Goal: Transaction & Acquisition: Book appointment/travel/reservation

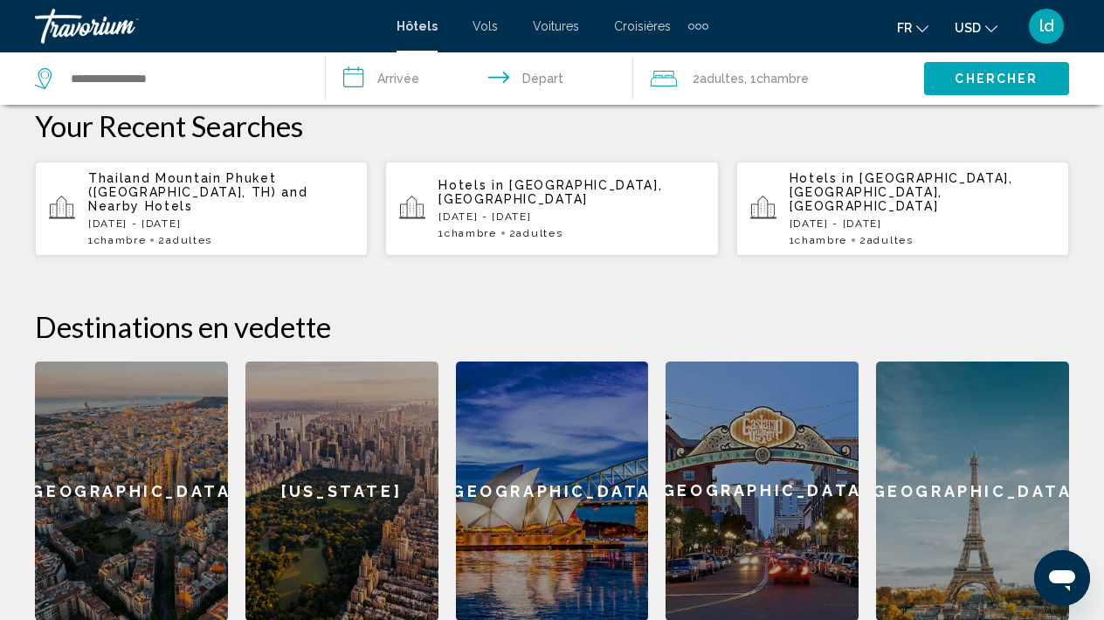
scroll to position [492, 0]
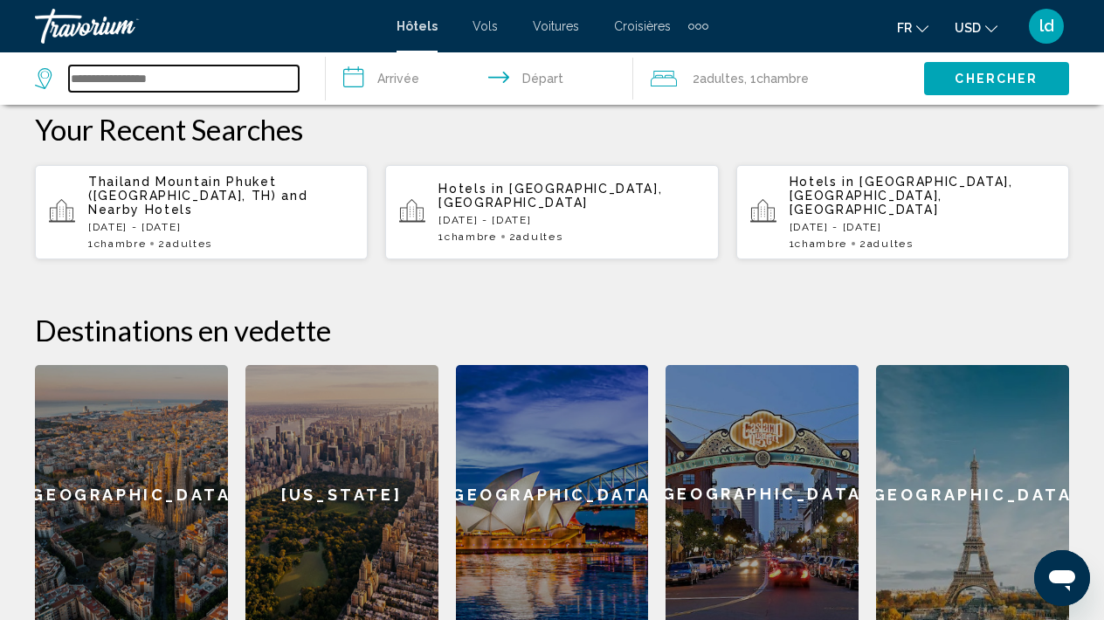
click at [104, 86] on input "Search widget" at bounding box center [184, 79] width 230 height 26
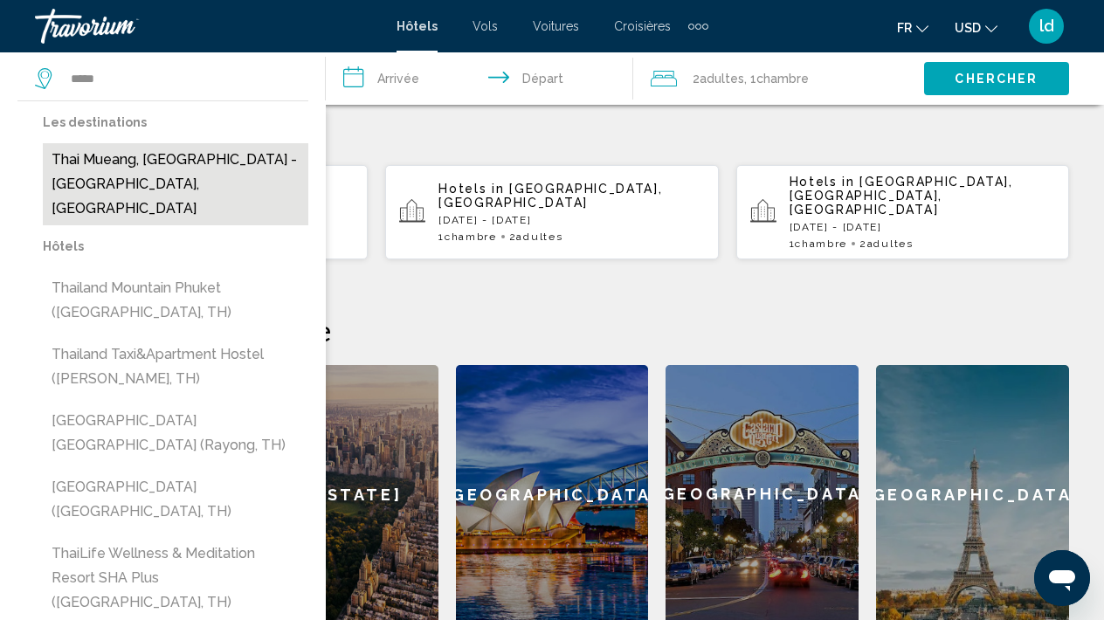
click at [87, 155] on button "Thai Mueang, [GEOGRAPHIC_DATA] - [GEOGRAPHIC_DATA], [GEOGRAPHIC_DATA]" at bounding box center [176, 184] width 266 height 82
type input "**********"
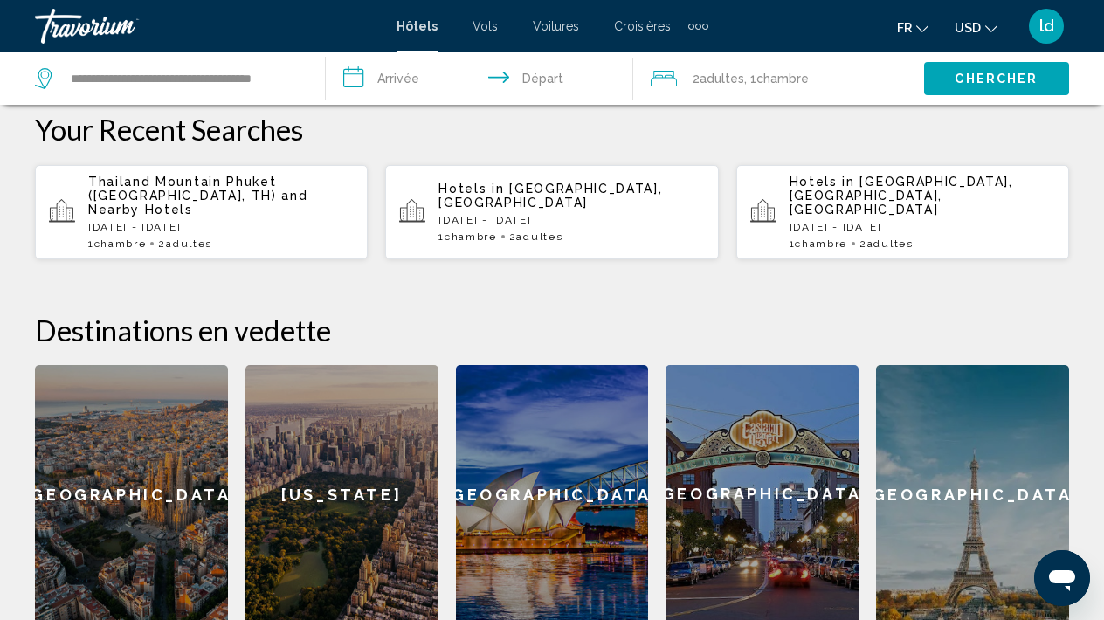
click at [412, 84] on input "**********" at bounding box center [483, 81] width 315 height 58
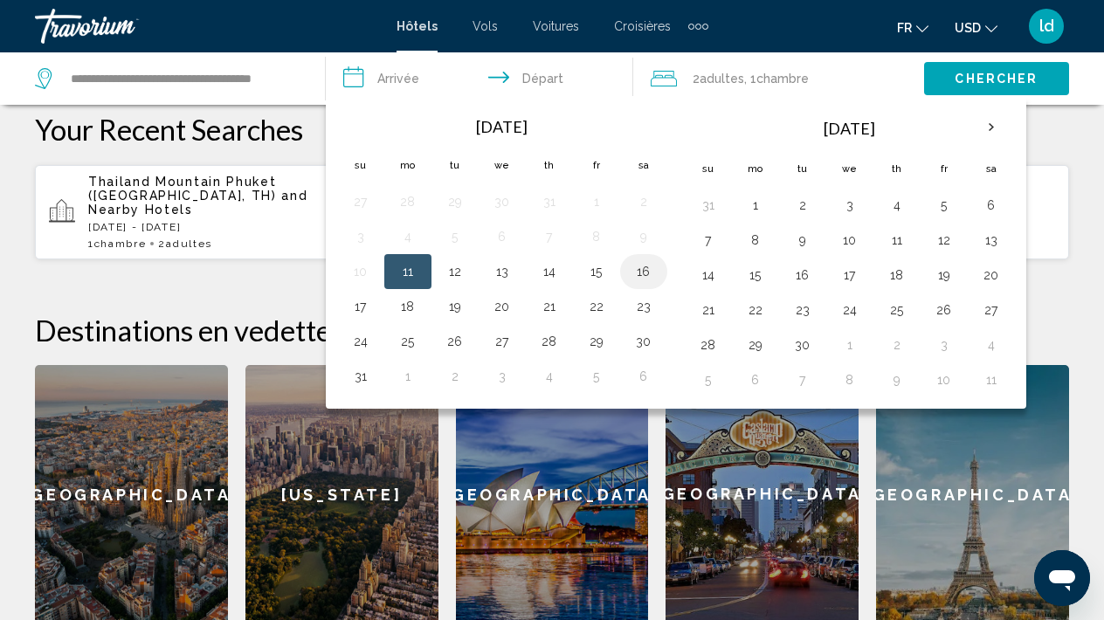
click at [634, 277] on button "16" at bounding box center [644, 271] width 28 height 24
drag, startPoint x: 413, startPoint y: 279, endPoint x: 431, endPoint y: 272, distance: 19.6
click at [432, 273] on tr "10 11 12 13 14 15 16" at bounding box center [502, 271] width 330 height 35
click at [431, 272] on td "12" at bounding box center [454, 271] width 47 height 35
click at [412, 272] on button "11" at bounding box center [408, 271] width 28 height 24
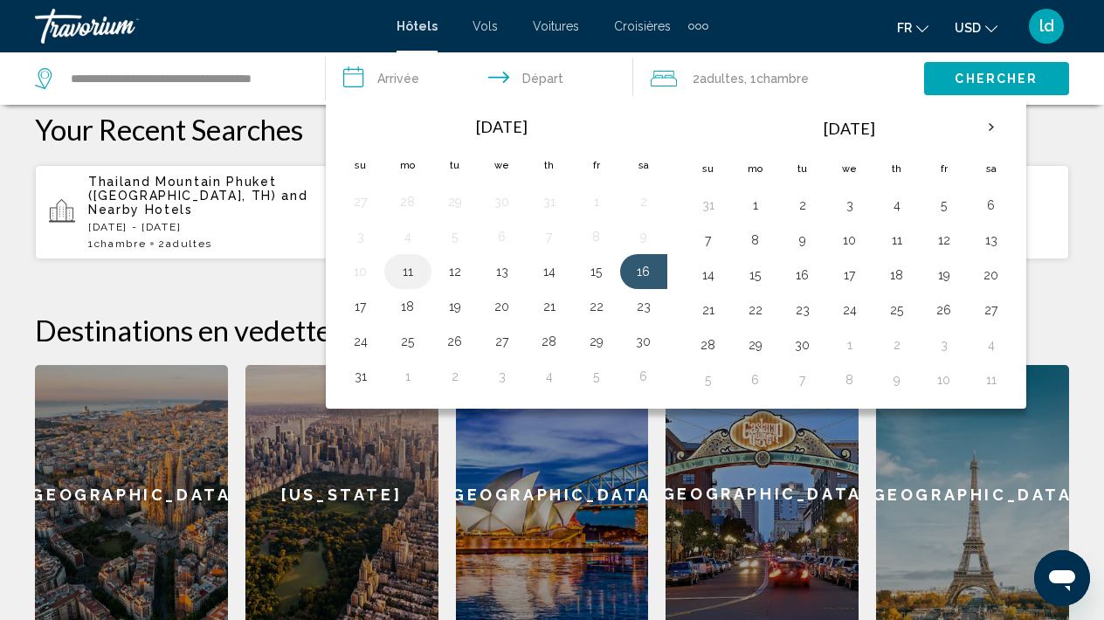
type input "**********"
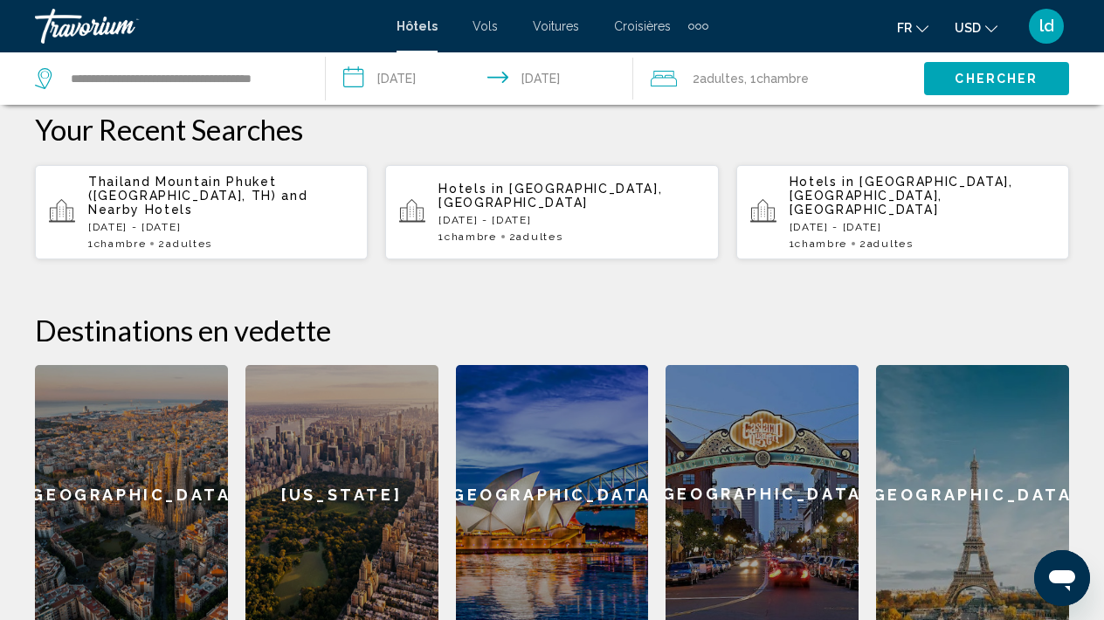
click at [997, 86] on button "Chercher" at bounding box center [996, 78] width 145 height 32
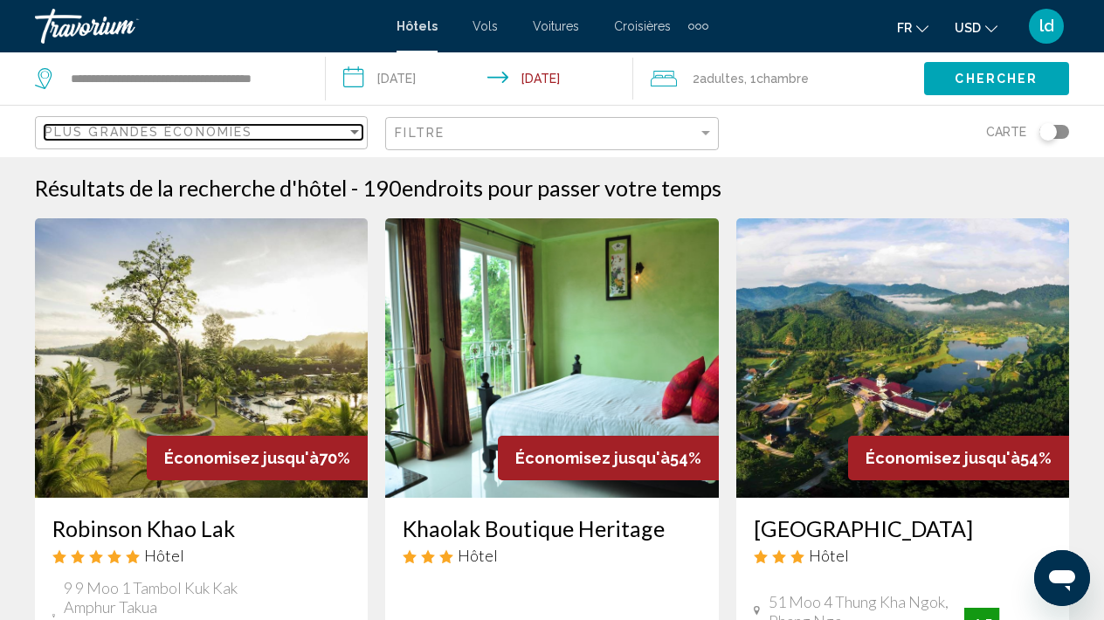
click at [360, 134] on div "Sort by" at bounding box center [355, 132] width 16 height 14
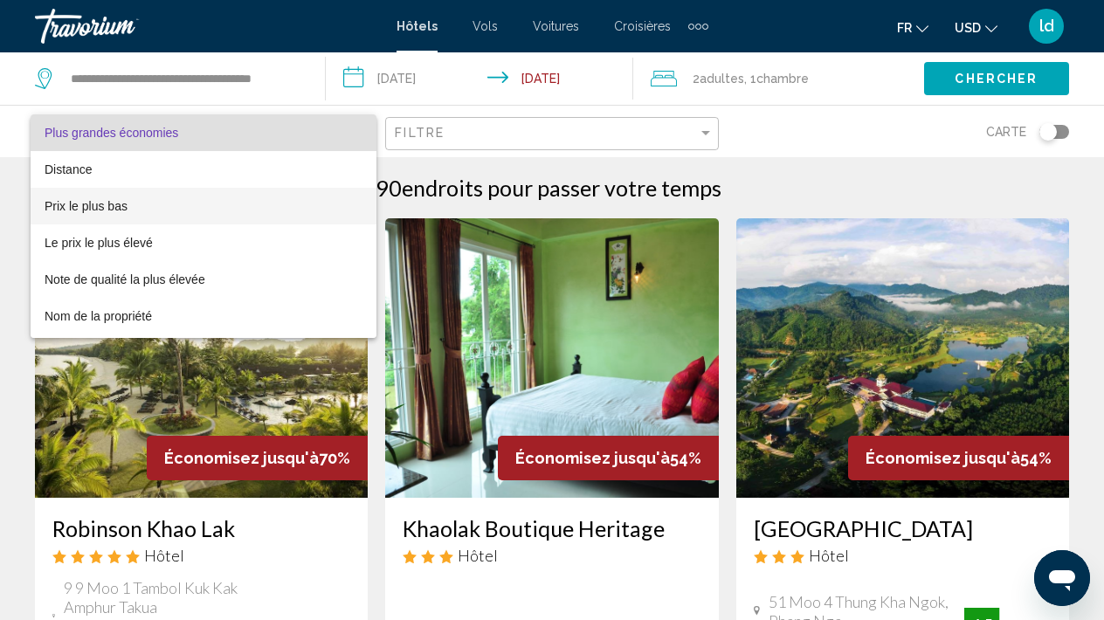
click at [227, 212] on span "Prix le plus bas" at bounding box center [204, 206] width 318 height 37
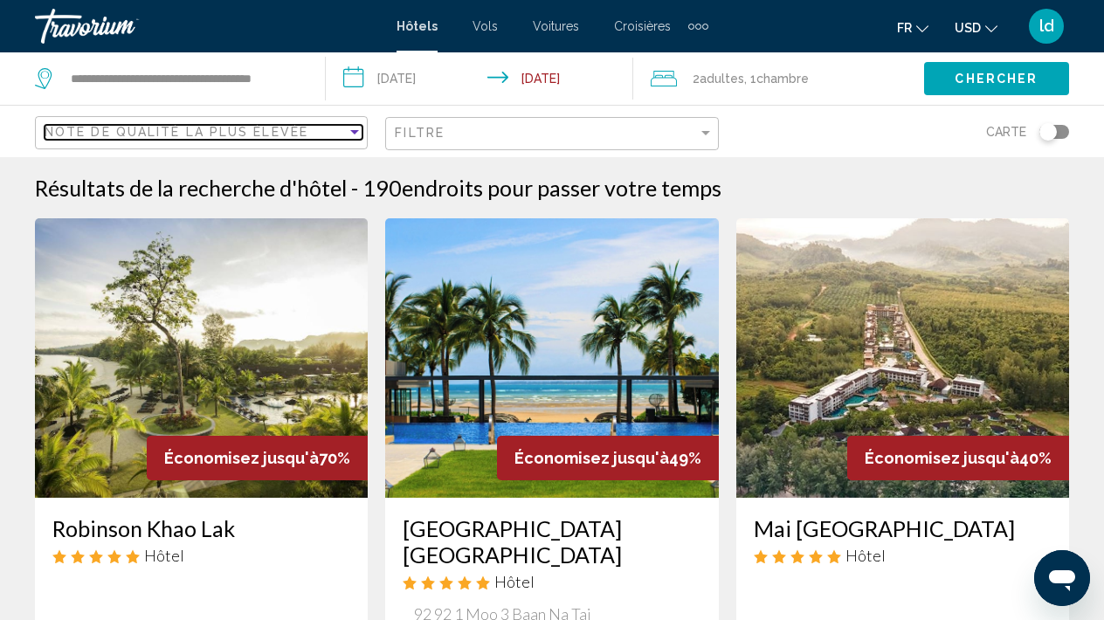
click at [352, 135] on div "Sort by" at bounding box center [355, 132] width 16 height 14
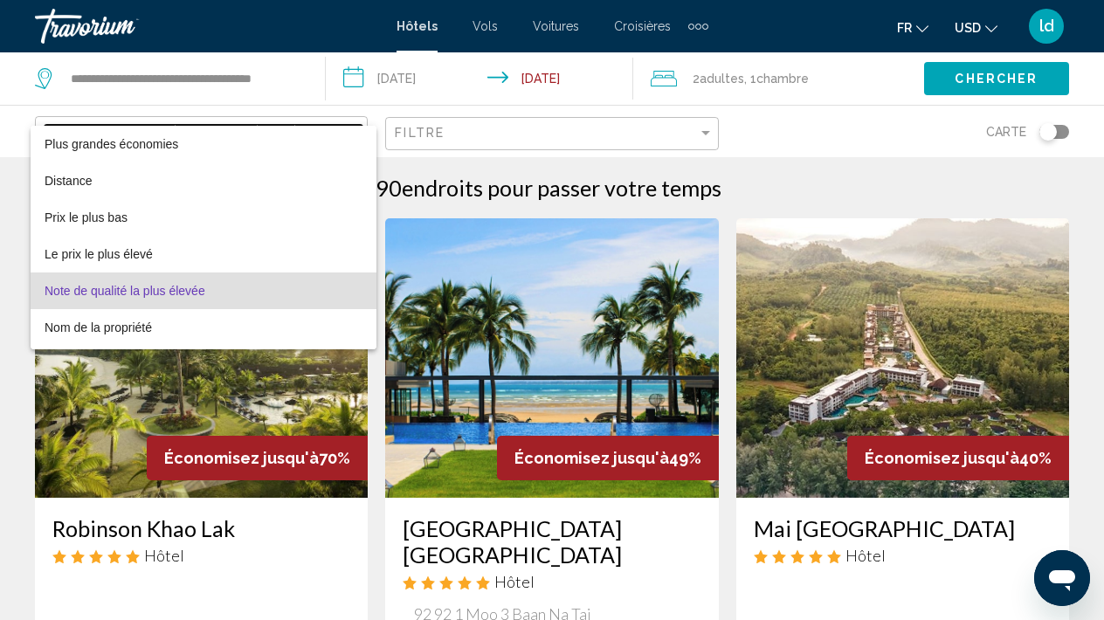
scroll to position [33, 0]
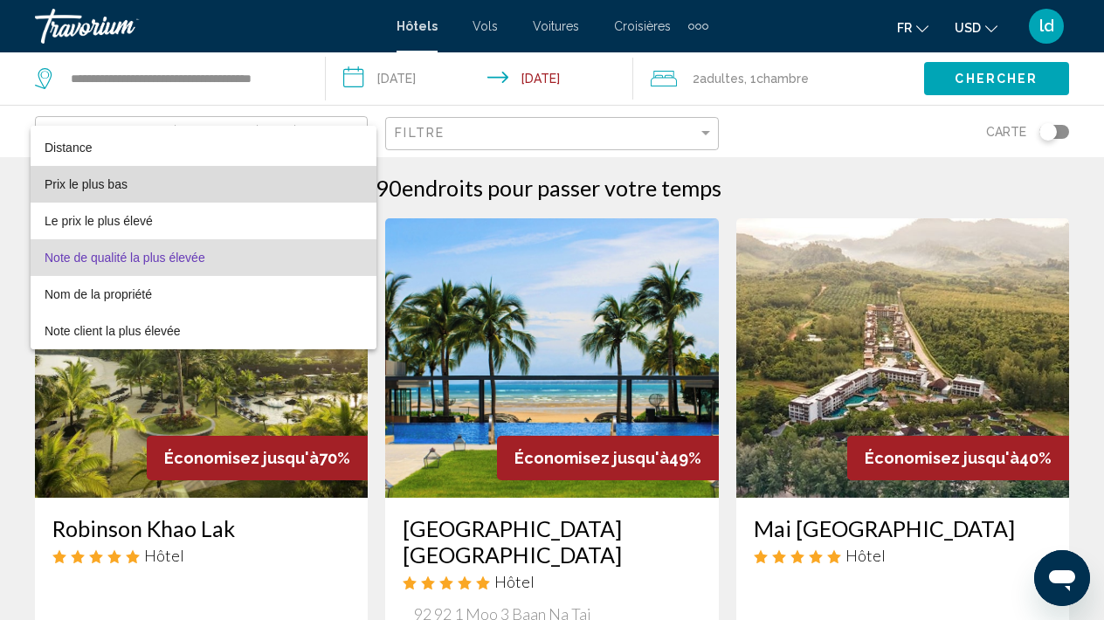
click at [292, 182] on span "Prix le plus bas" at bounding box center [204, 184] width 318 height 37
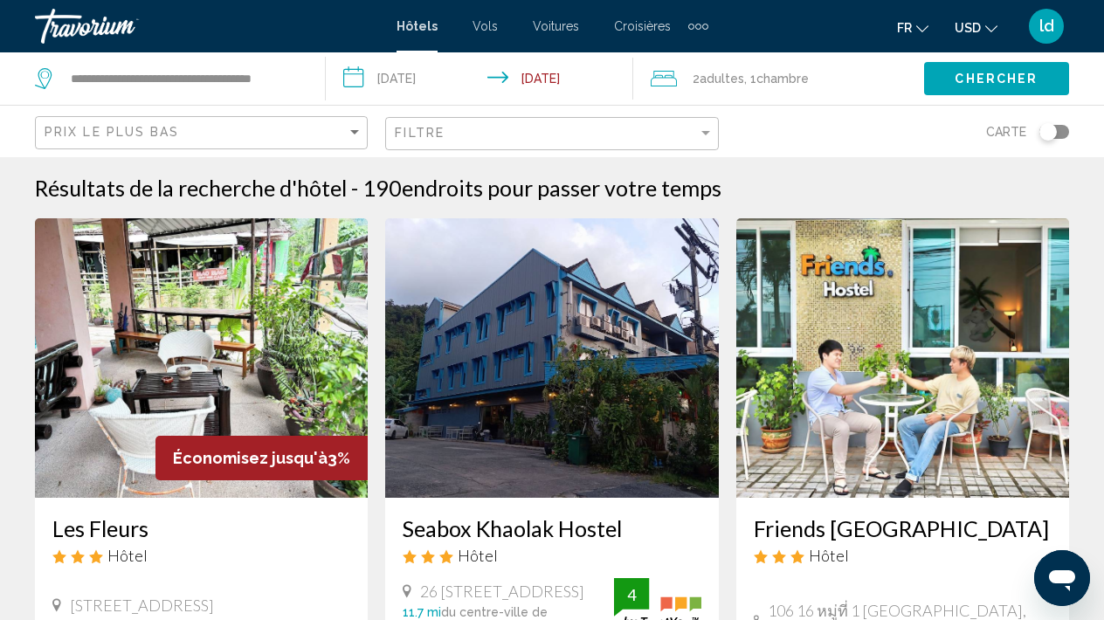
click at [762, 139] on div "Carte" at bounding box center [902, 132] width 333 height 52
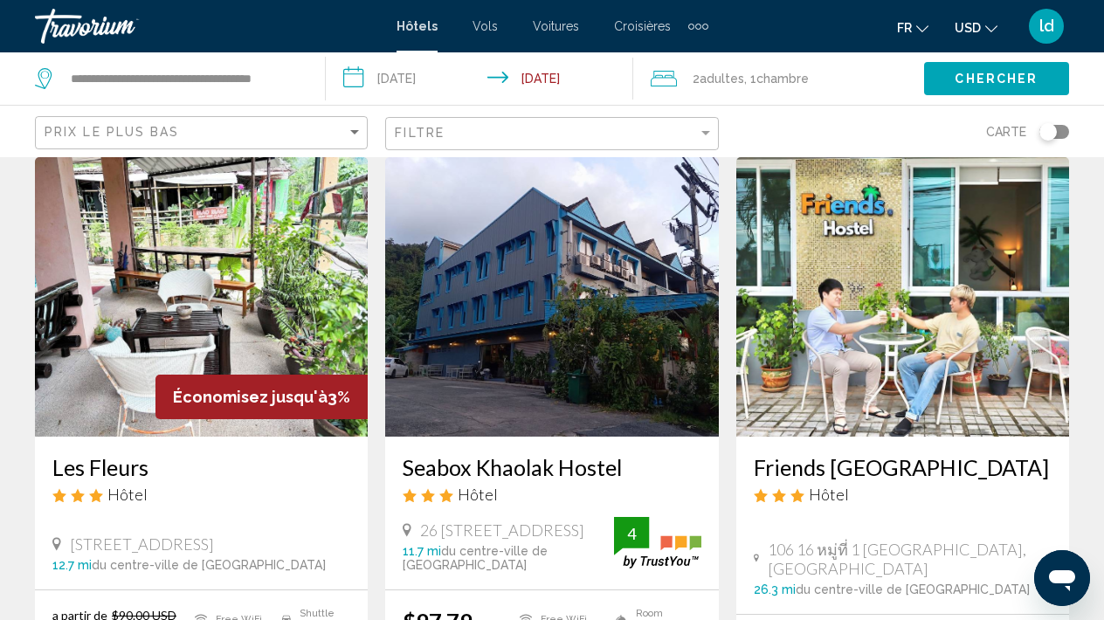
scroll to position [43, 0]
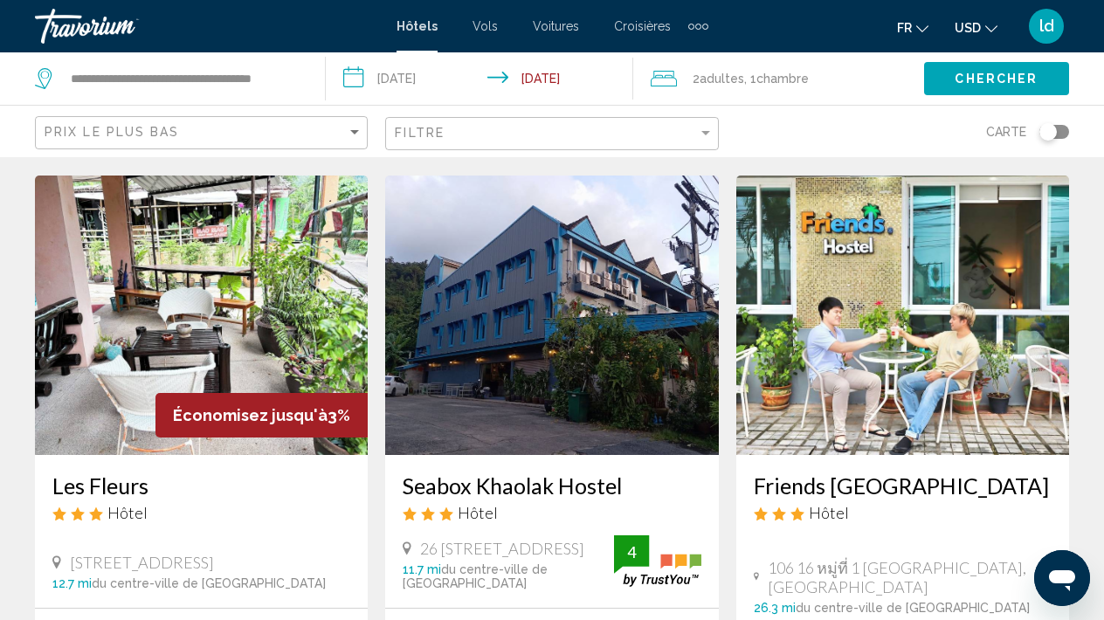
click at [989, 33] on button "USD USD ($) MXN (Mex$) CAD (Can$) GBP (£) EUR (€) AUD (A$) NZD (NZ$) CNY (CN¥)" at bounding box center [976, 27] width 43 height 25
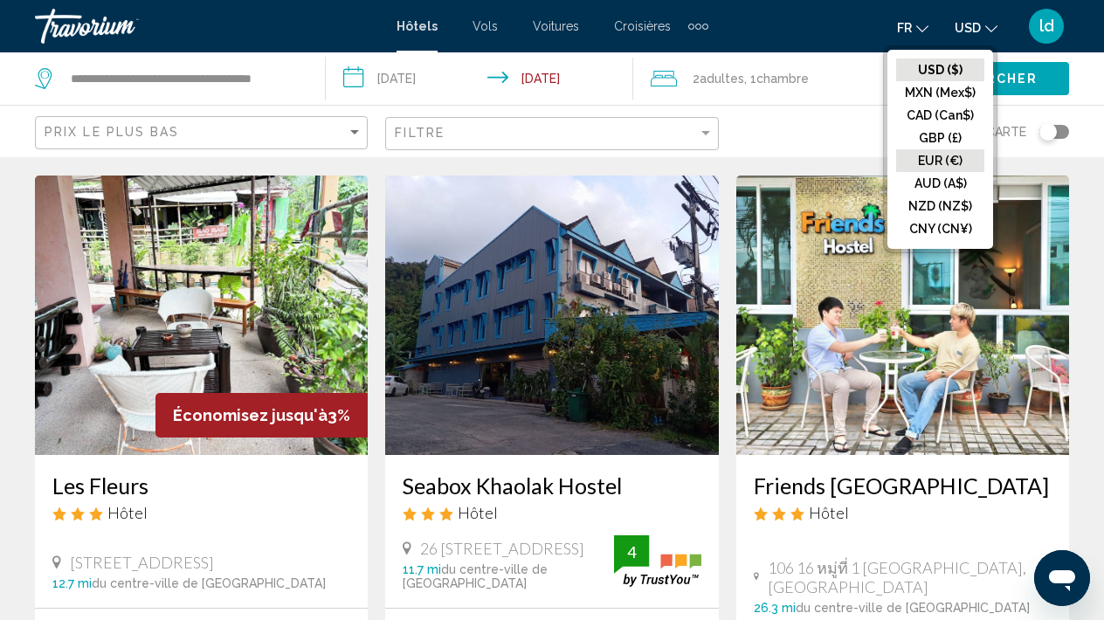
click at [935, 158] on button "EUR (€)" at bounding box center [940, 160] width 88 height 23
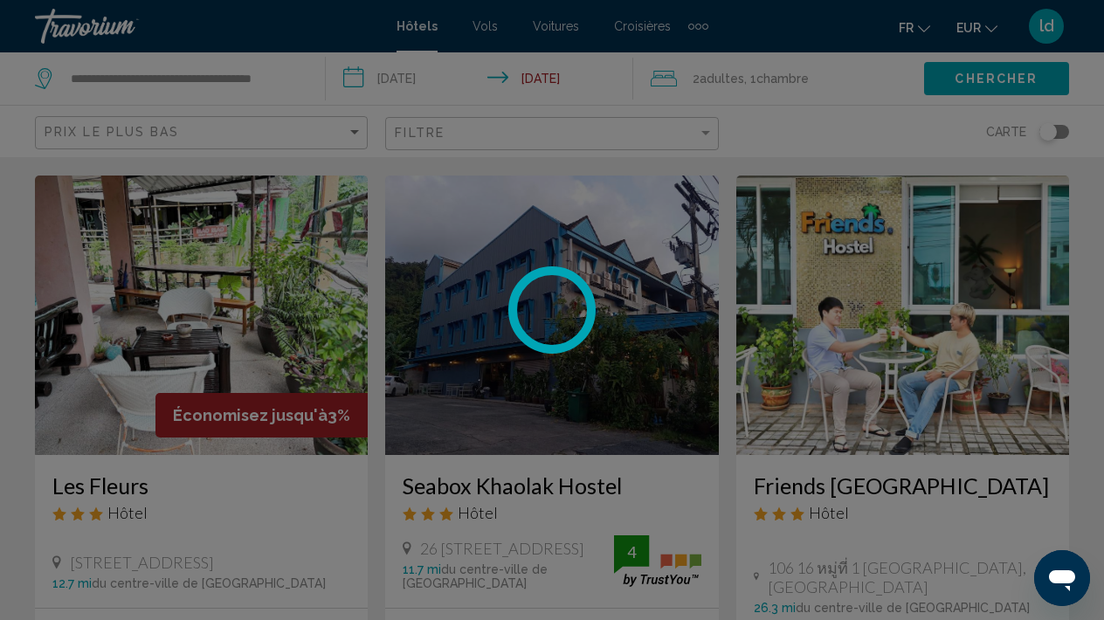
scroll to position [0, 0]
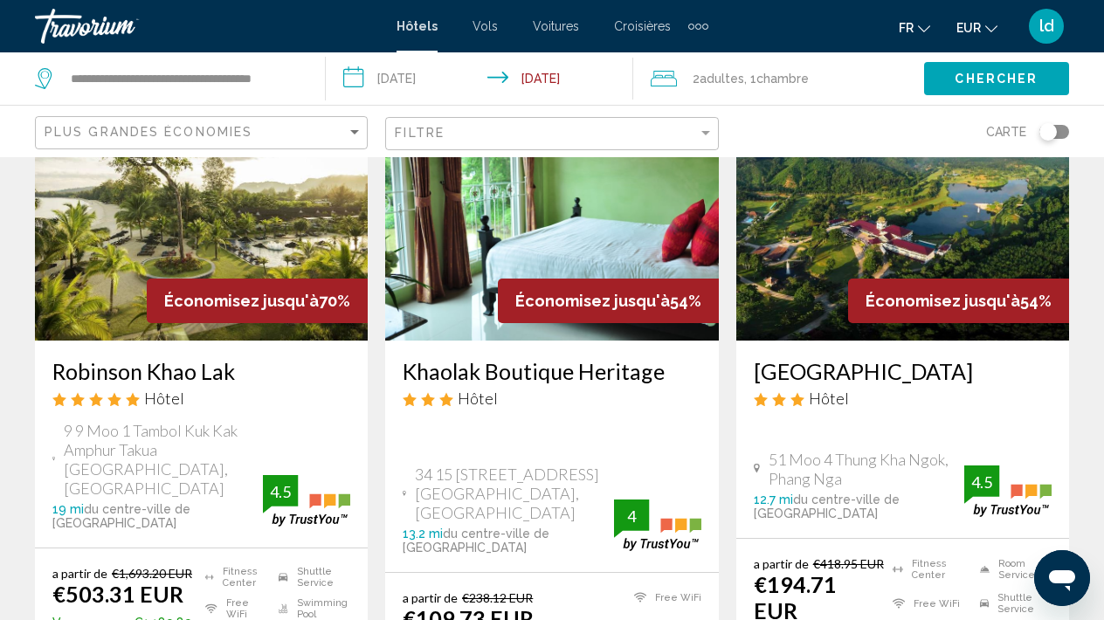
scroll to position [160, 0]
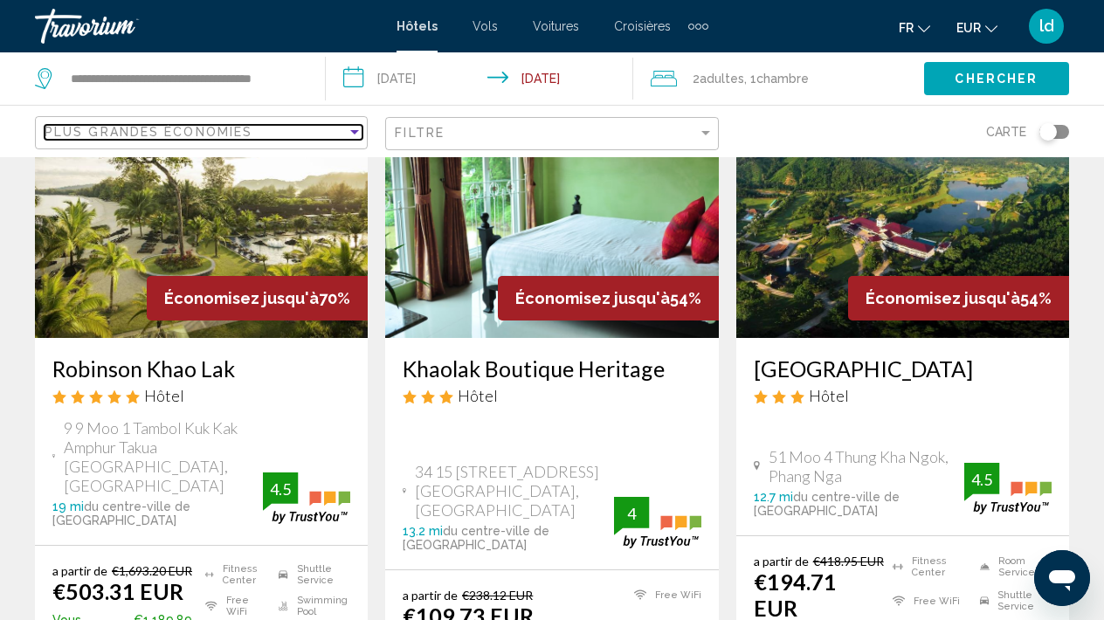
click at [357, 132] on div "Sort by" at bounding box center [354, 132] width 9 height 4
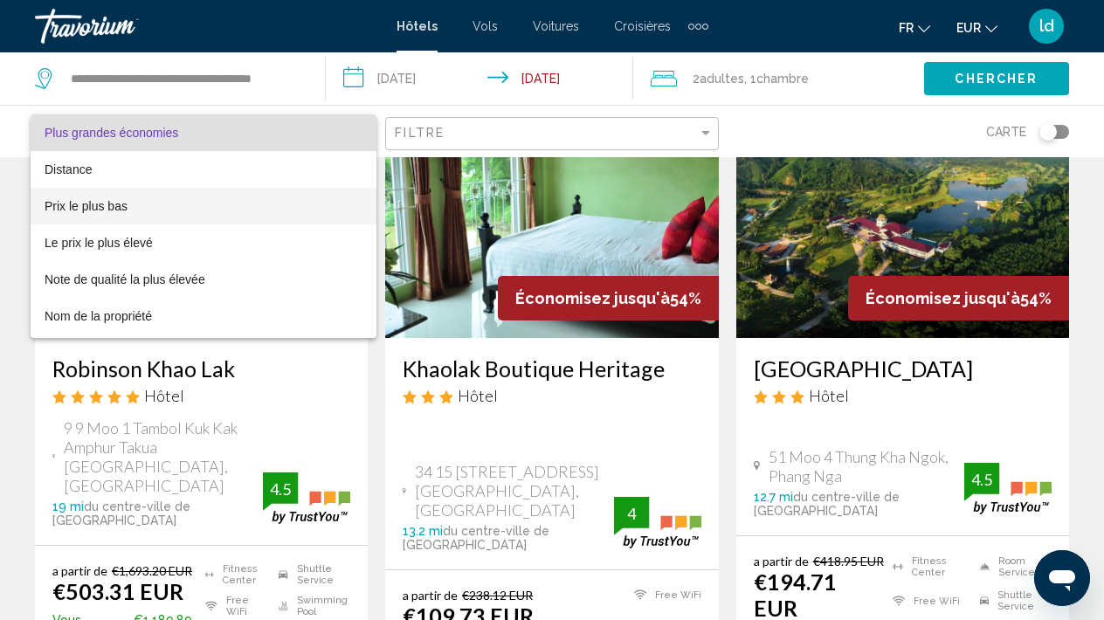
click at [276, 210] on span "Prix le plus bas" at bounding box center [204, 206] width 318 height 37
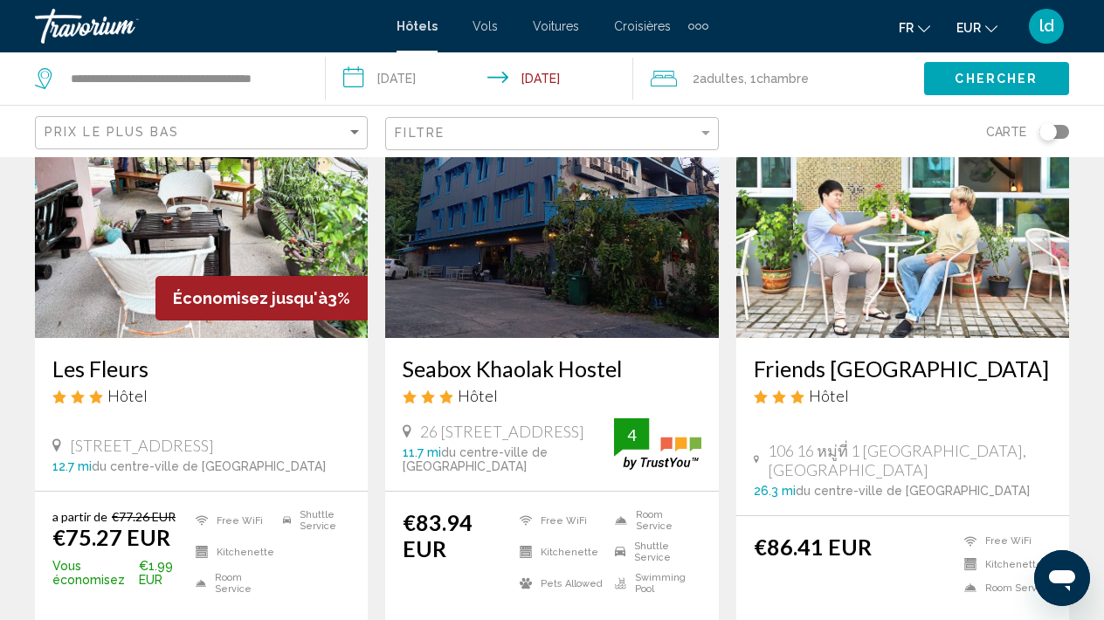
click at [793, 135] on div "Carte" at bounding box center [902, 132] width 333 height 52
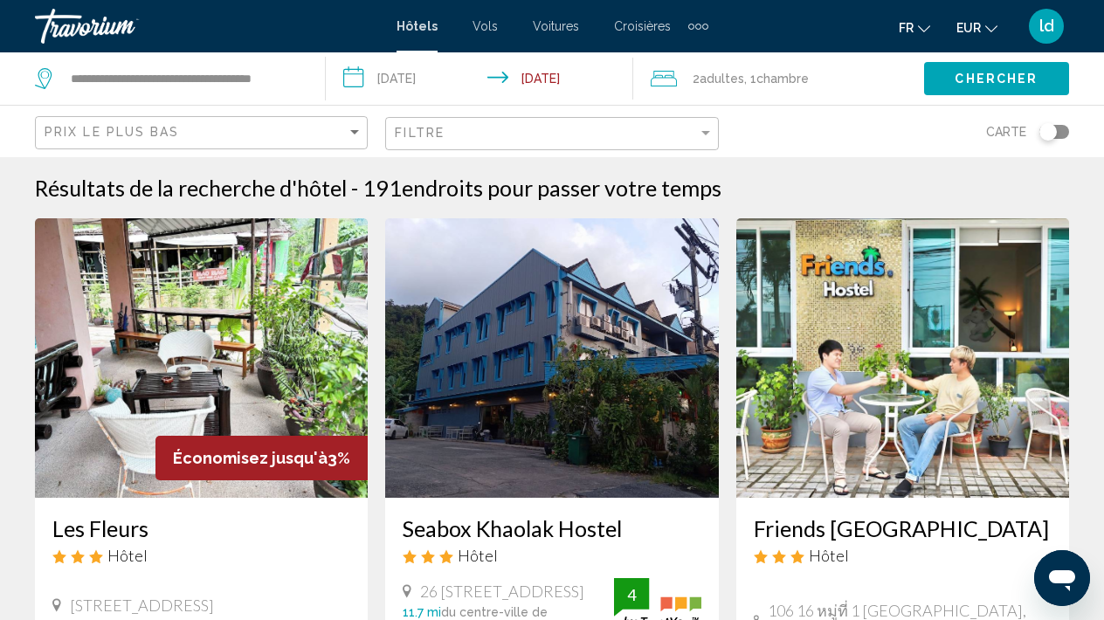
click at [309, 86] on app-destination-search "**********" at bounding box center [163, 78] width 326 height 52
click at [293, 90] on input "**********" at bounding box center [184, 79] width 230 height 26
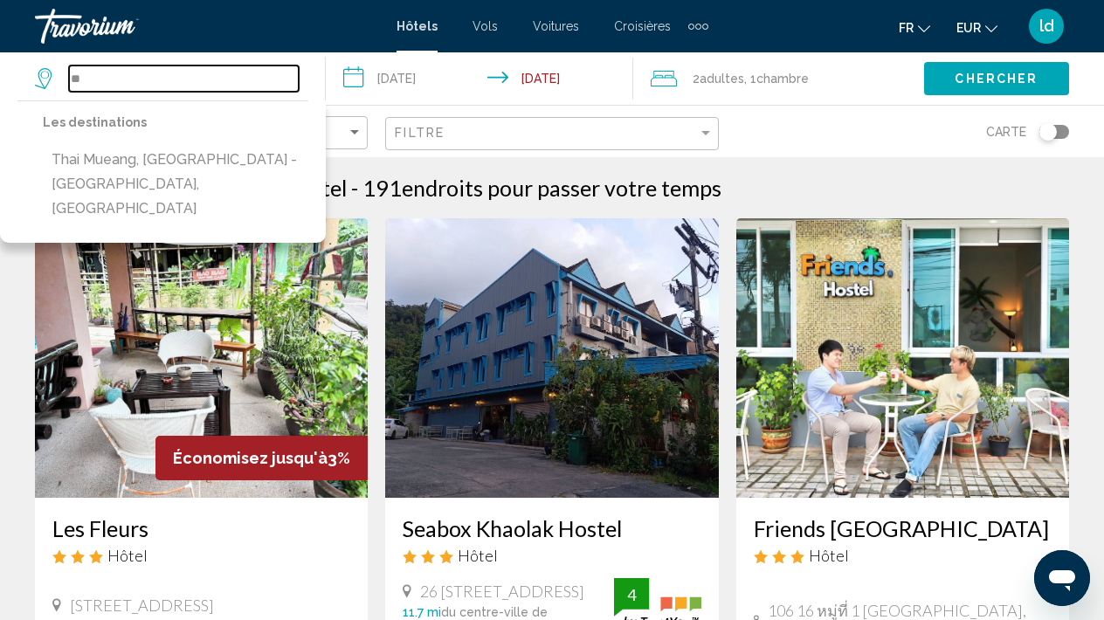
type input "*"
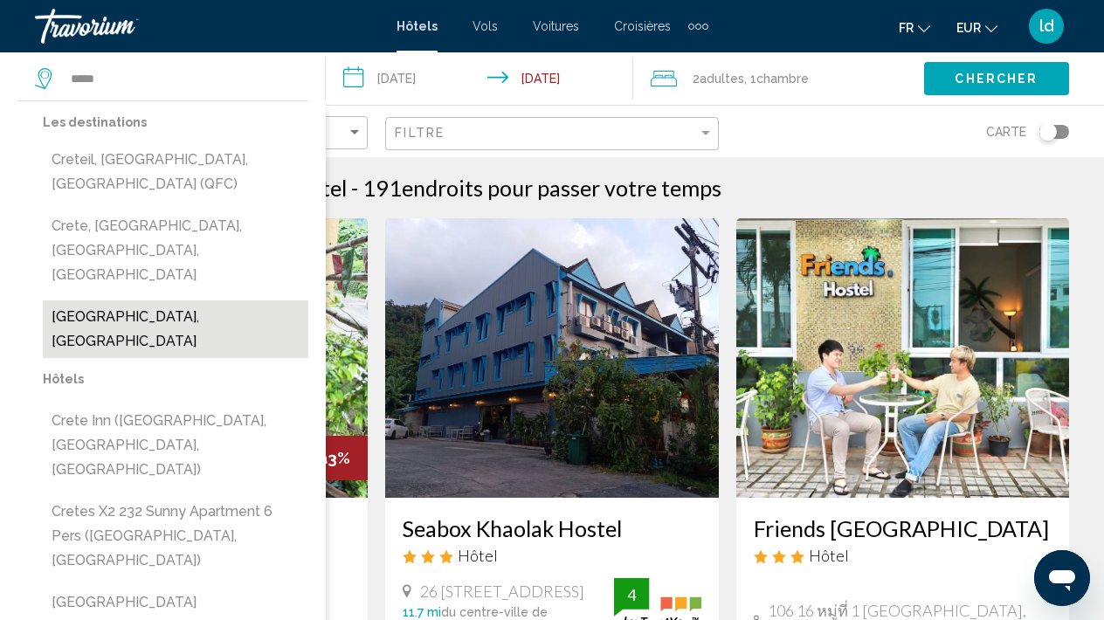
click at [128, 300] on button "[GEOGRAPHIC_DATA], [GEOGRAPHIC_DATA]" at bounding box center [176, 329] width 266 height 58
type input "**********"
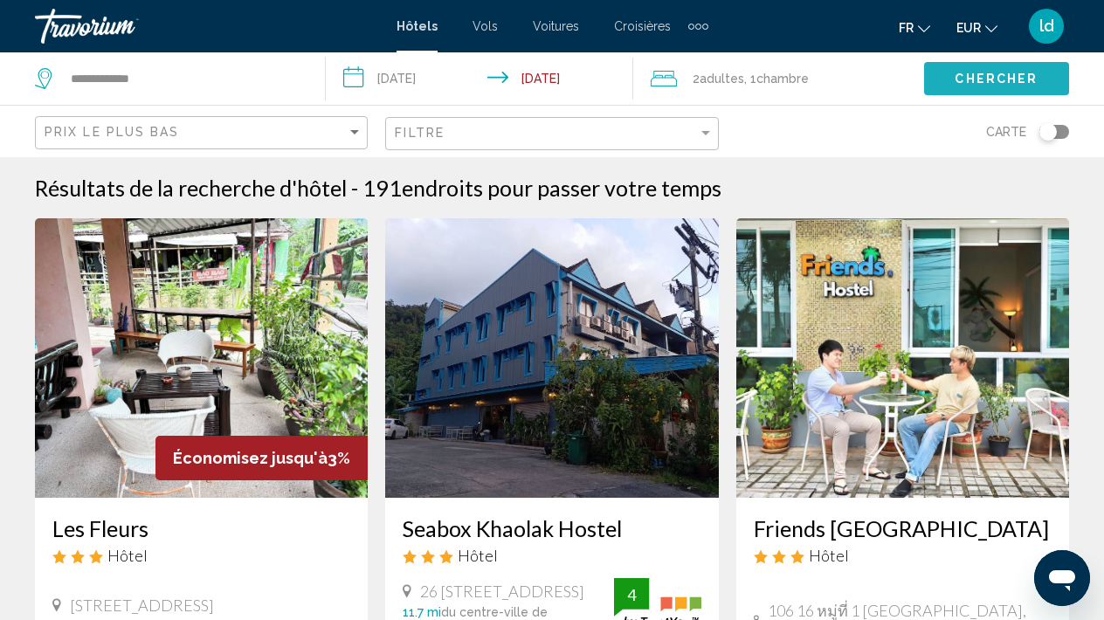
click at [973, 94] on button "Chercher" at bounding box center [996, 78] width 145 height 32
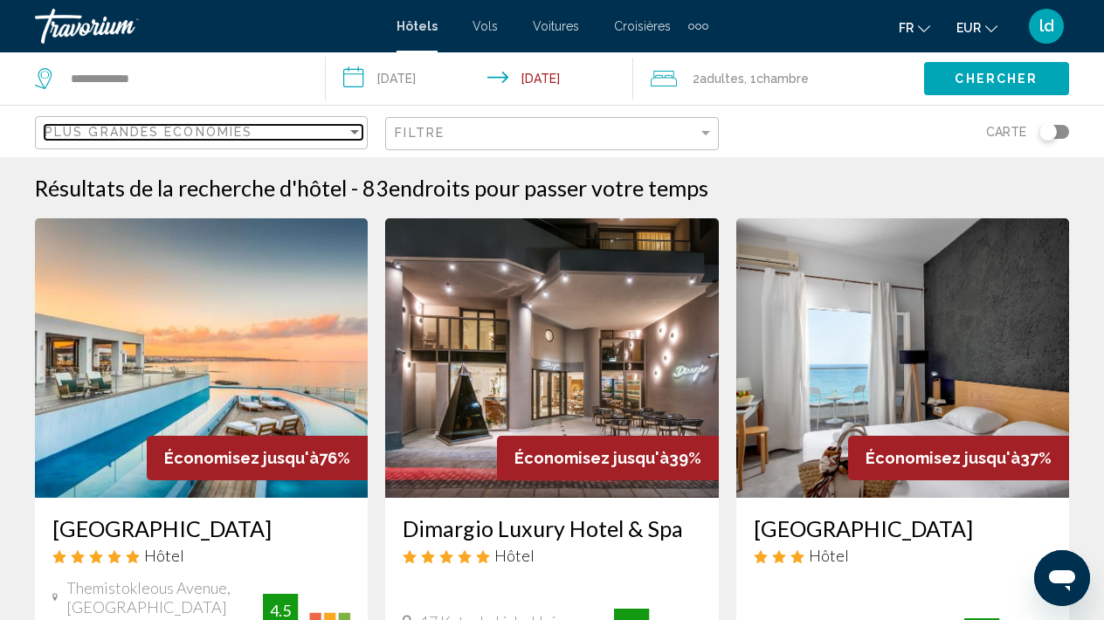
click at [357, 131] on div "Sort by" at bounding box center [354, 132] width 9 height 4
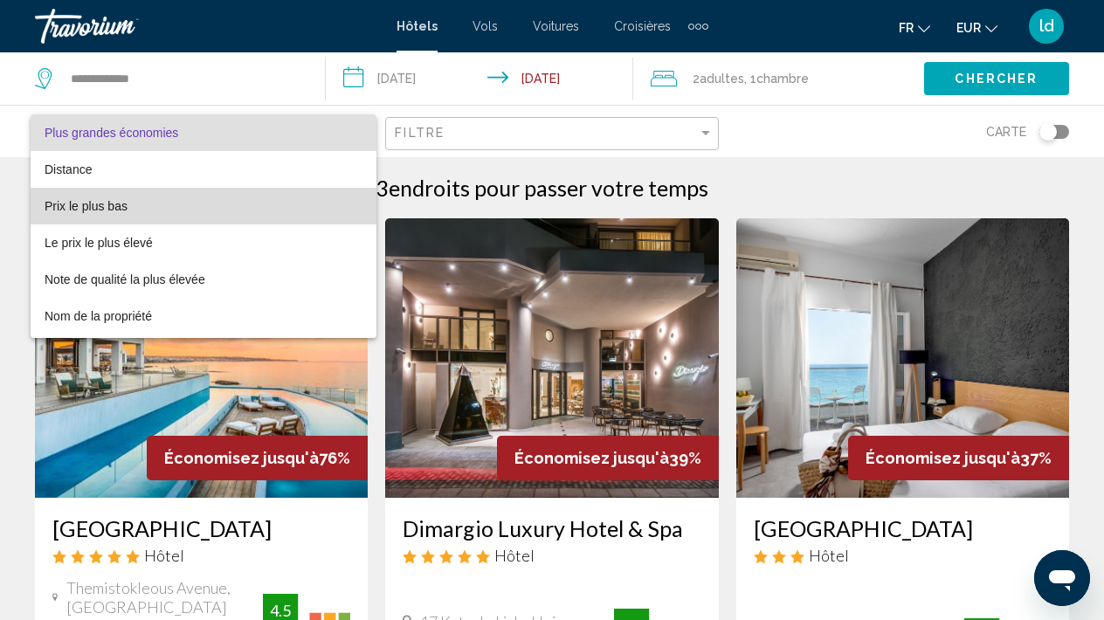
click at [300, 203] on span "Prix le plus bas" at bounding box center [204, 206] width 318 height 37
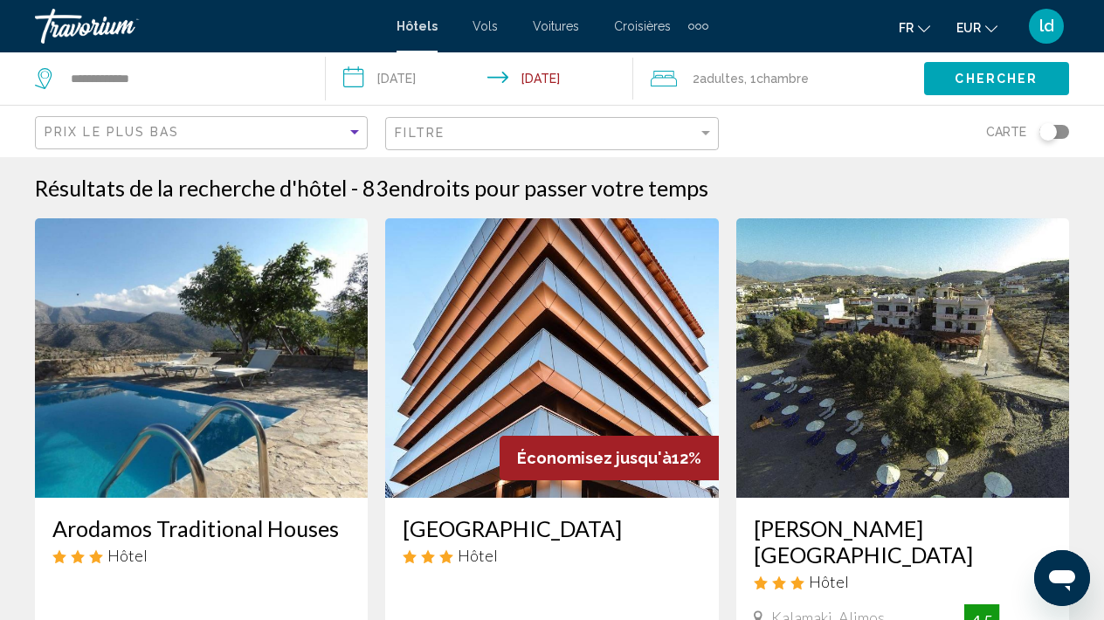
click at [767, 128] on div "Carte" at bounding box center [902, 132] width 333 height 52
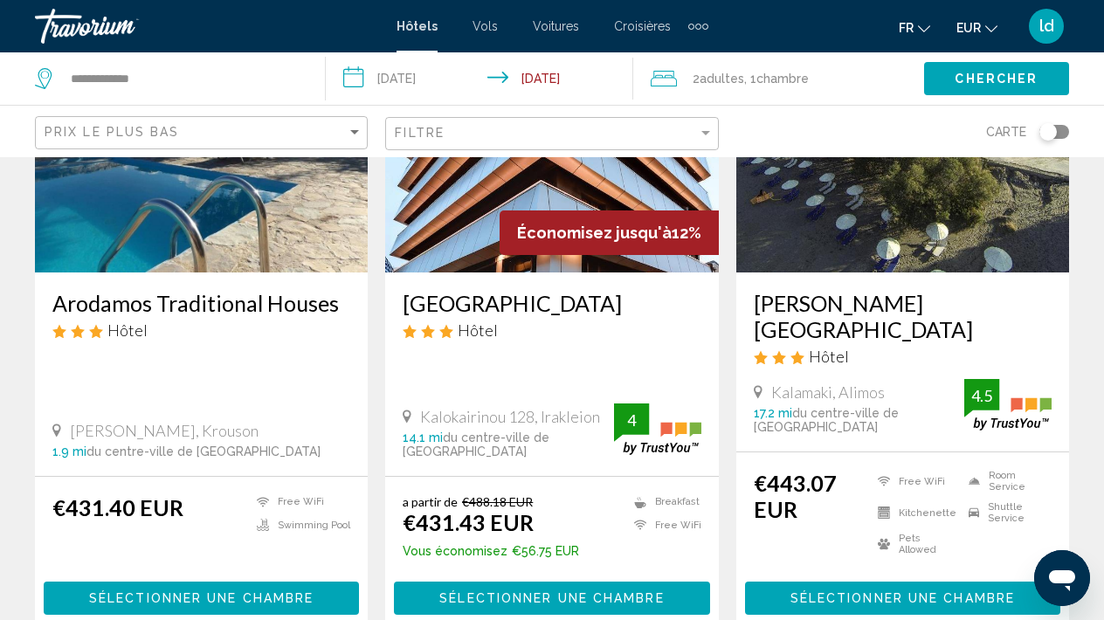
scroll to position [238, 0]
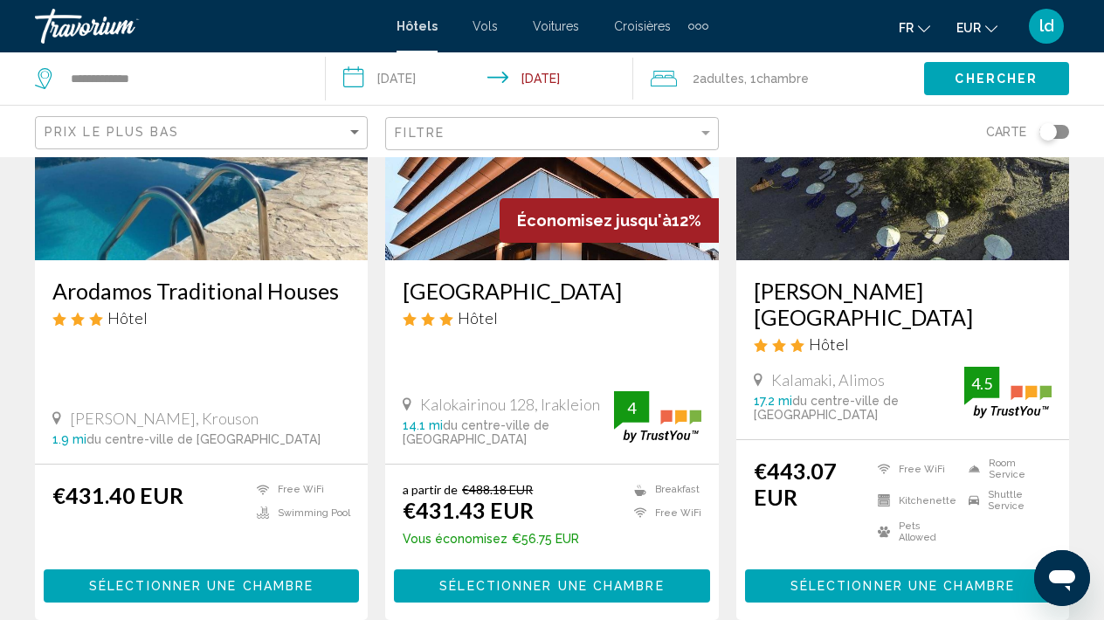
click at [237, 569] on button "Sélectionner une chambre" at bounding box center [201, 585] width 315 height 32
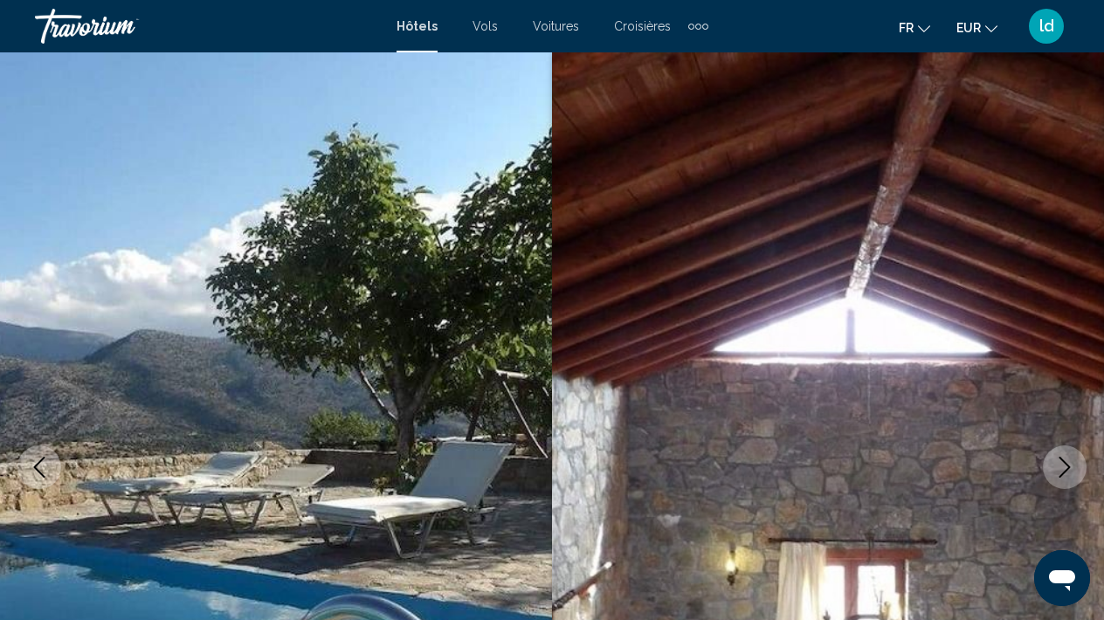
click at [415, 42] on div "Hôtels Vols Voitures Croisières Activités Hôtels Vols Voitures Croisières Activ…" at bounding box center [552, 26] width 1104 height 37
click at [419, 35] on div "Hôtels Vols Voitures Croisières Activités Hôtels Vols Voitures Croisières Activ…" at bounding box center [553, 26] width 312 height 28
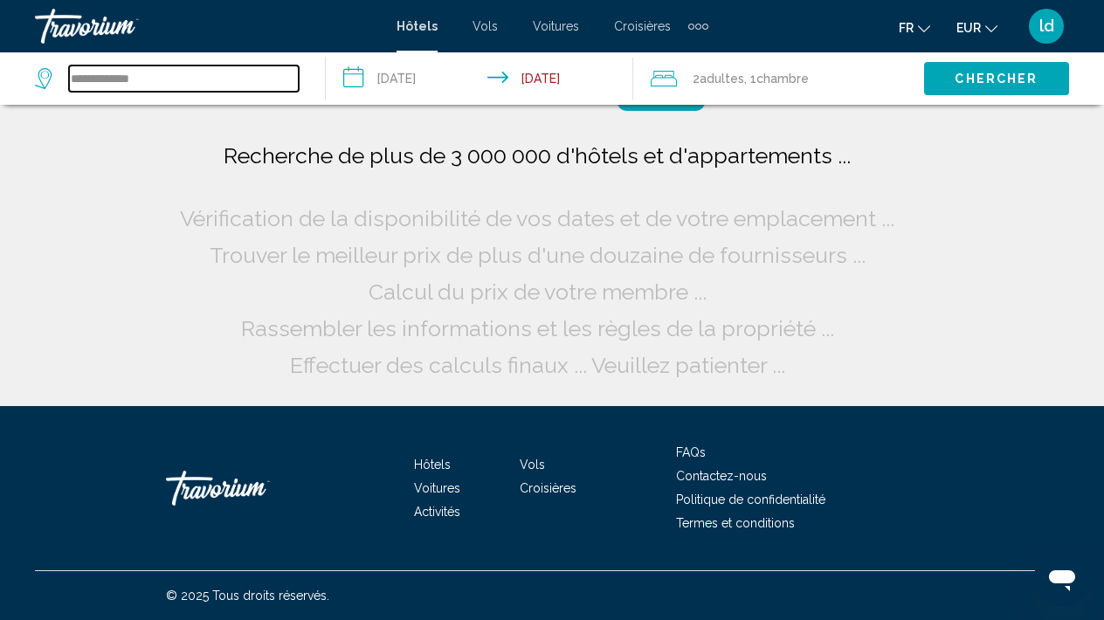
click at [164, 83] on input "**********" at bounding box center [184, 79] width 230 height 26
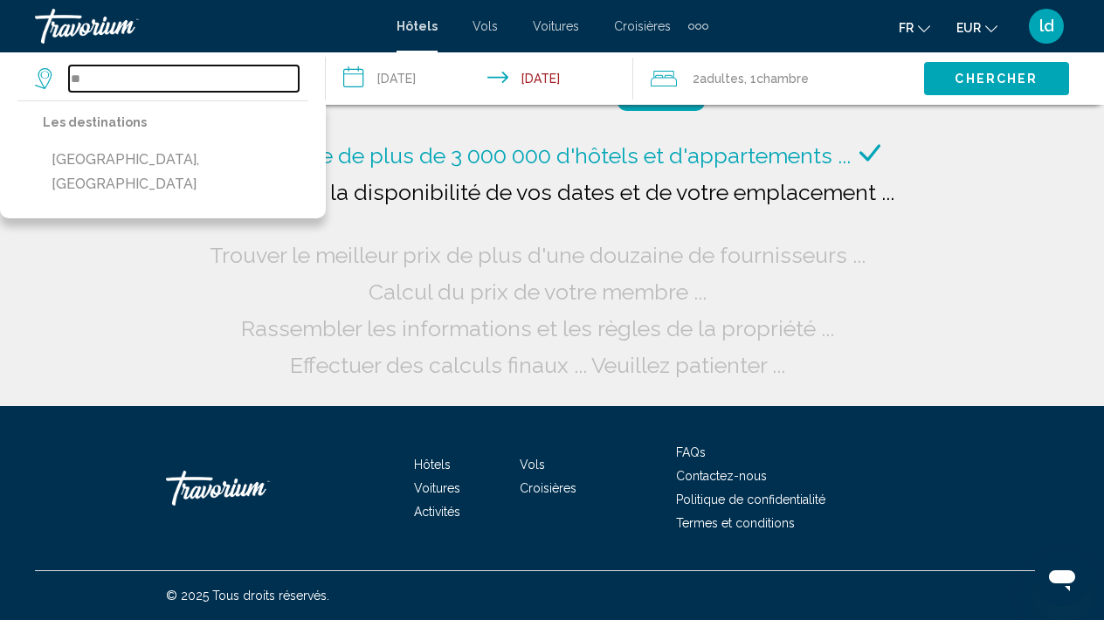
type input "*"
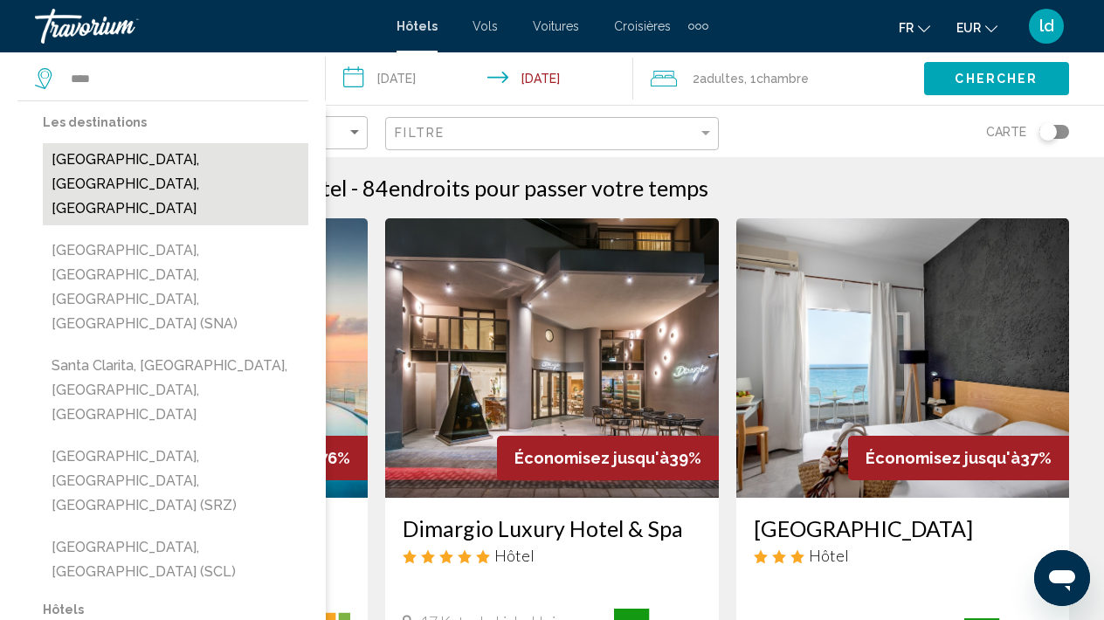
click at [112, 169] on button "[GEOGRAPHIC_DATA], [GEOGRAPHIC_DATA], [GEOGRAPHIC_DATA]" at bounding box center [176, 184] width 266 height 82
type input "**********"
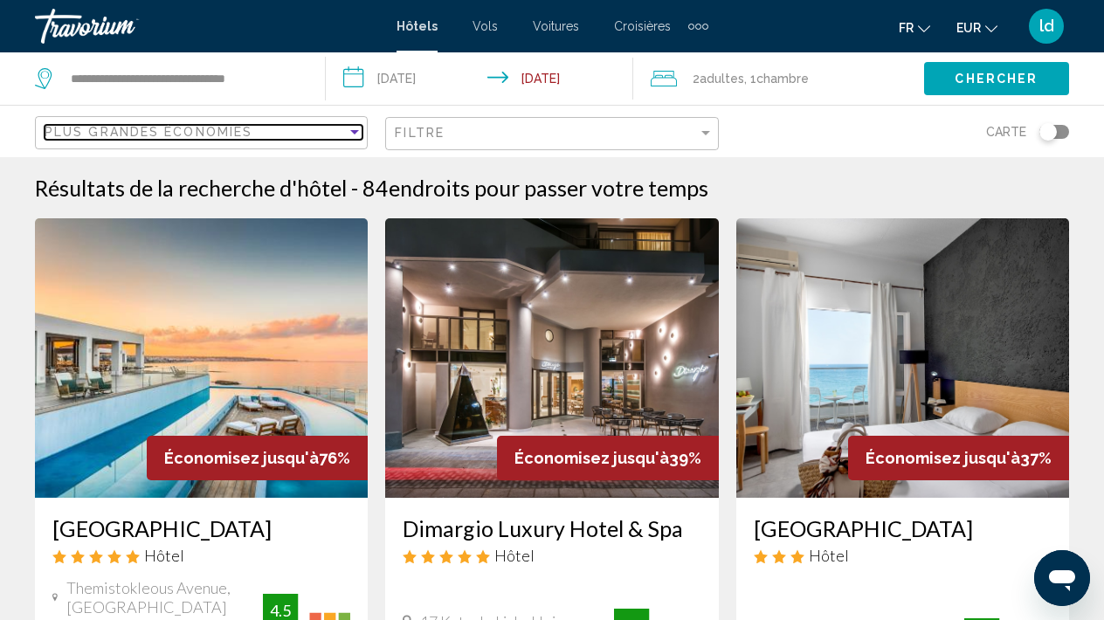
click at [355, 137] on div "Sort by" at bounding box center [355, 132] width 16 height 14
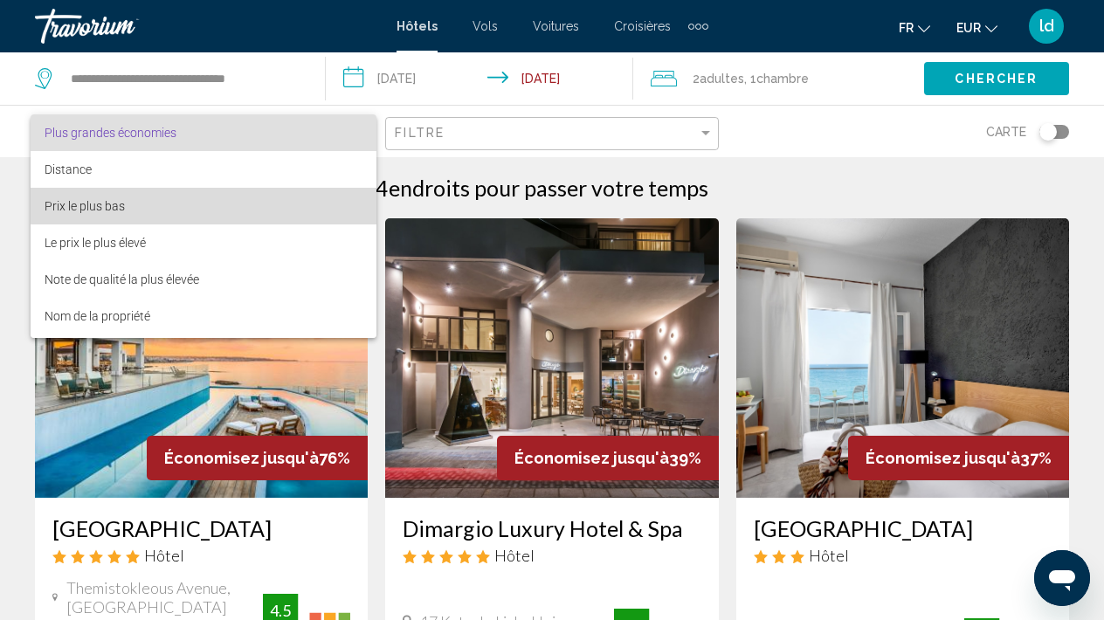
click at [302, 202] on span "Prix le plus bas" at bounding box center [204, 206] width 318 height 37
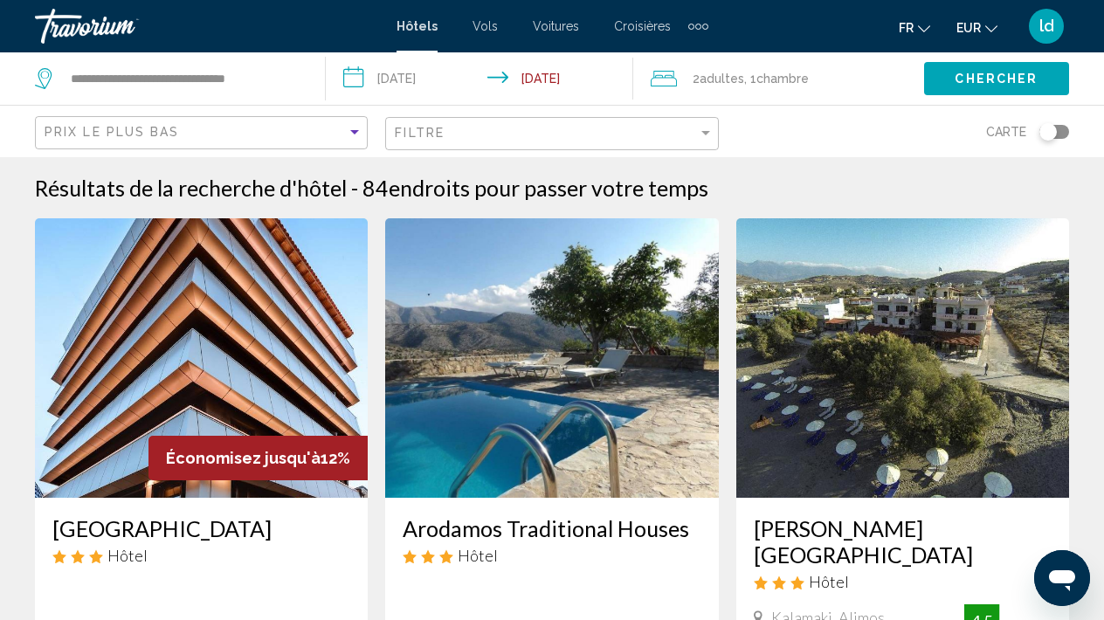
click at [815, 135] on div "Carte" at bounding box center [902, 132] width 333 height 52
click at [962, 72] on span "Chercher" at bounding box center [996, 79] width 83 height 14
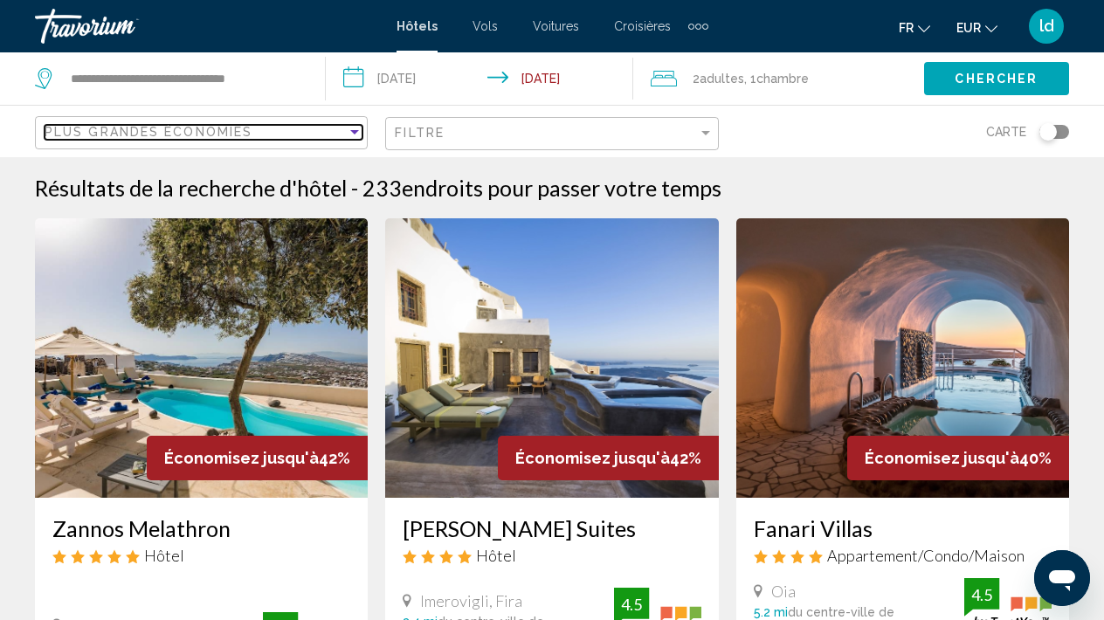
click at [353, 136] on div "Sort by" at bounding box center [355, 132] width 16 height 14
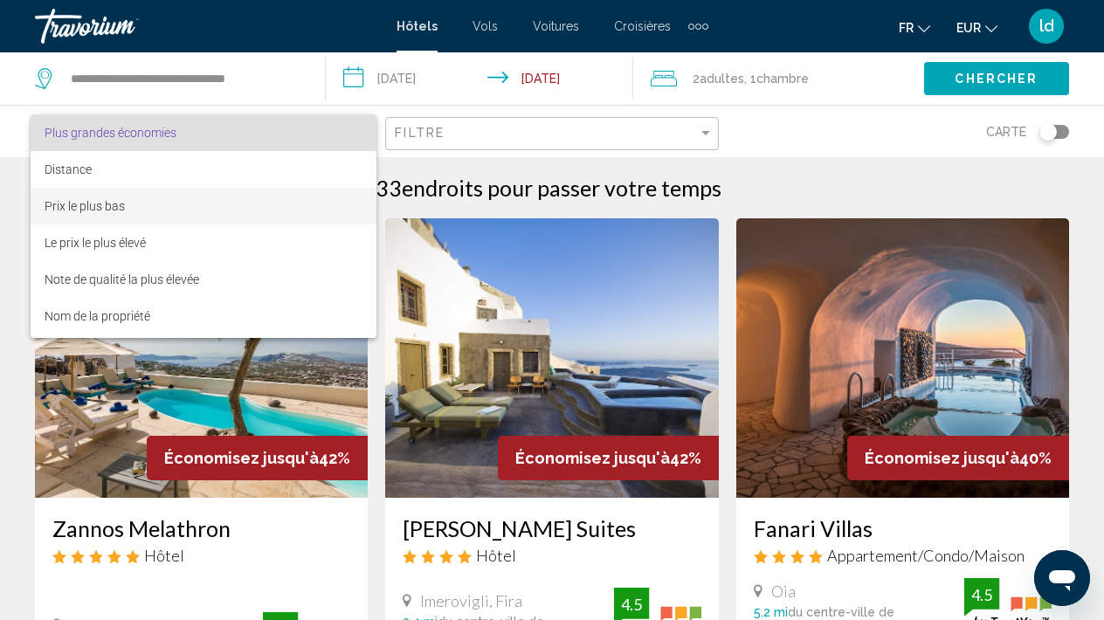
click at [321, 208] on span "Prix le plus bas" at bounding box center [204, 206] width 318 height 37
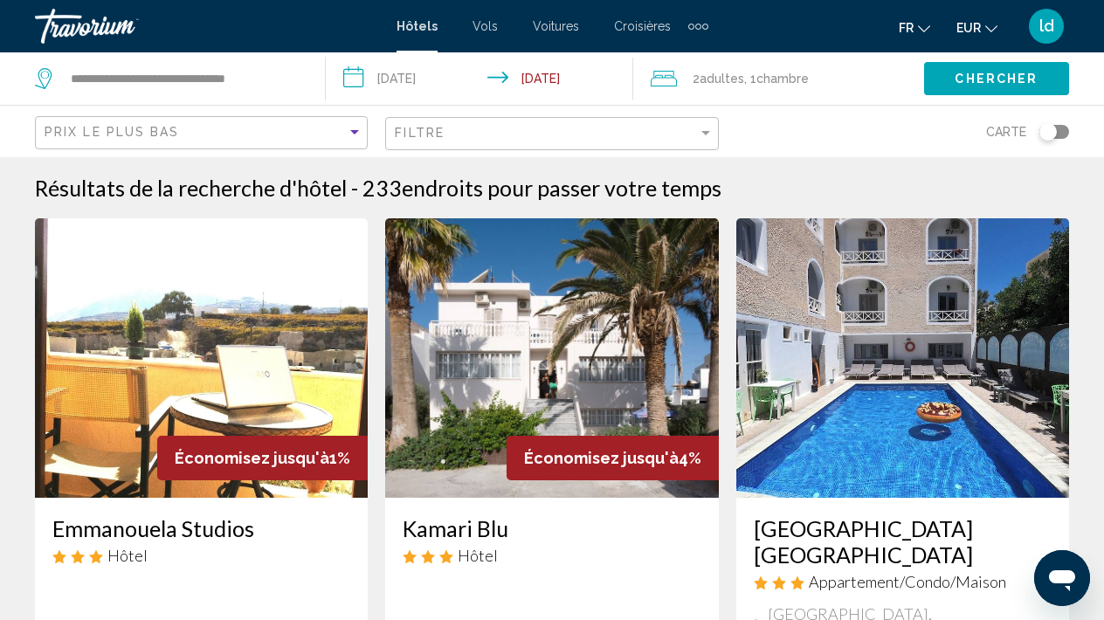
click at [797, 139] on div "Carte" at bounding box center [902, 132] width 333 height 52
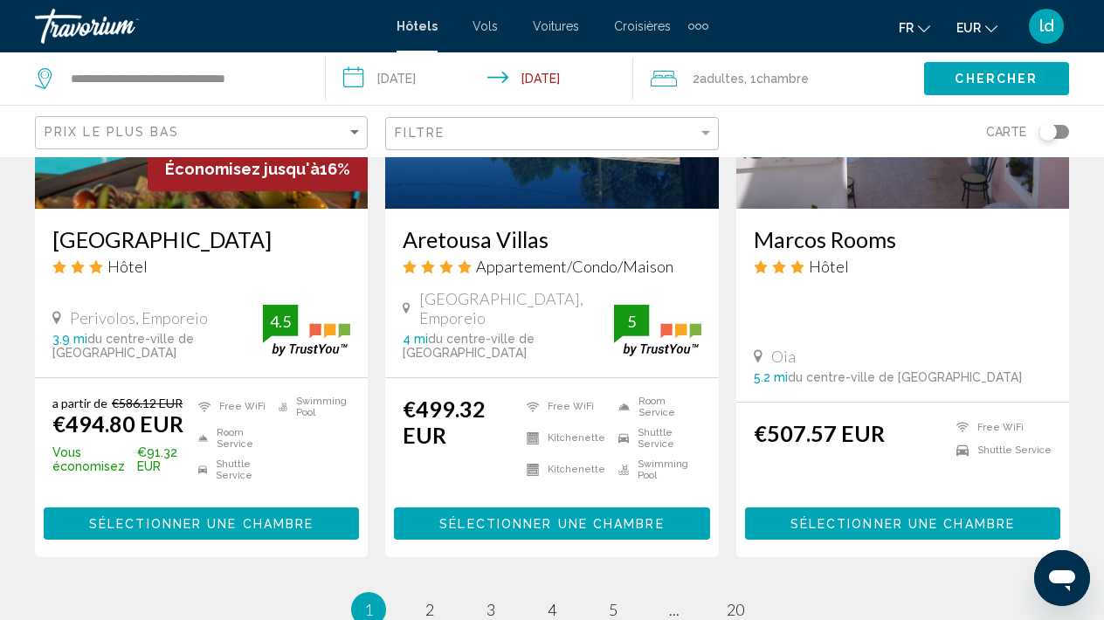
scroll to position [2312, 0]
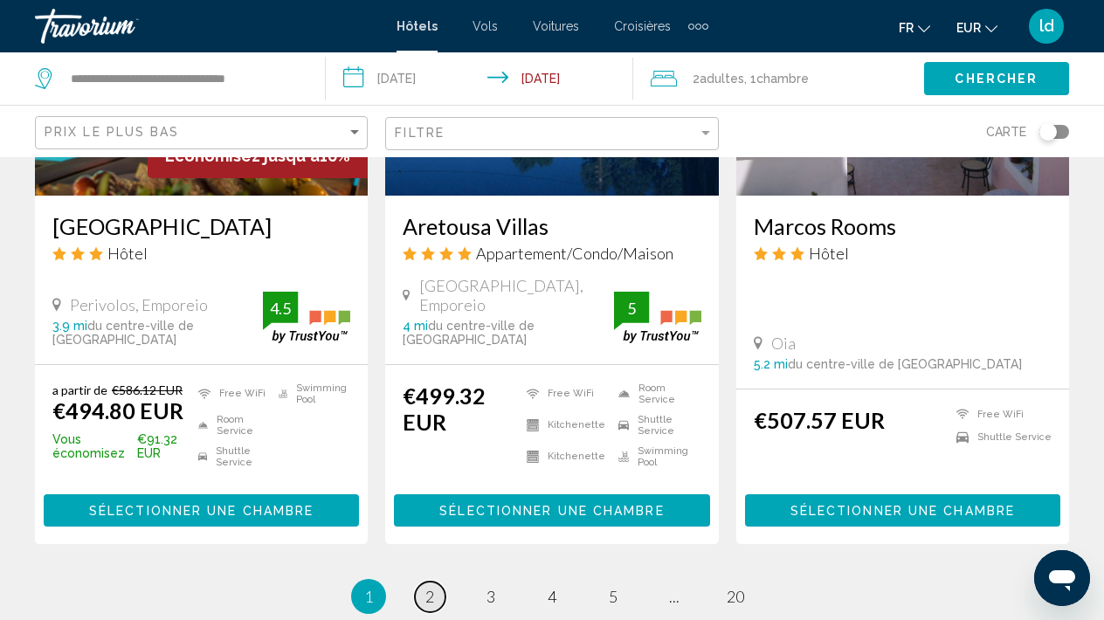
click at [431, 587] on span "2" at bounding box center [429, 596] width 9 height 19
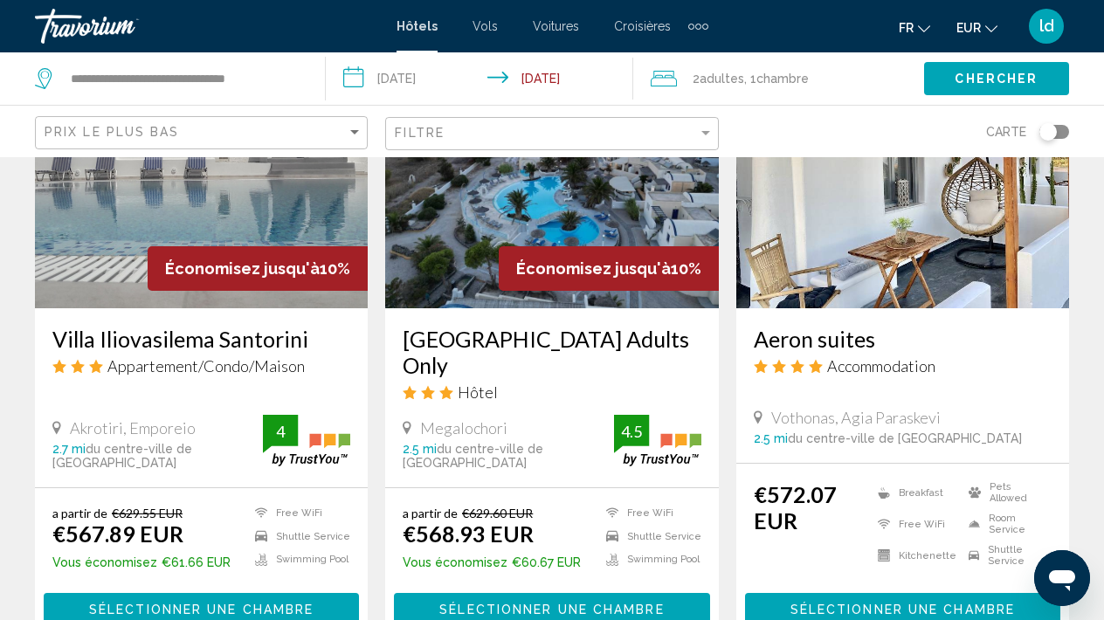
scroll to position [1541, 0]
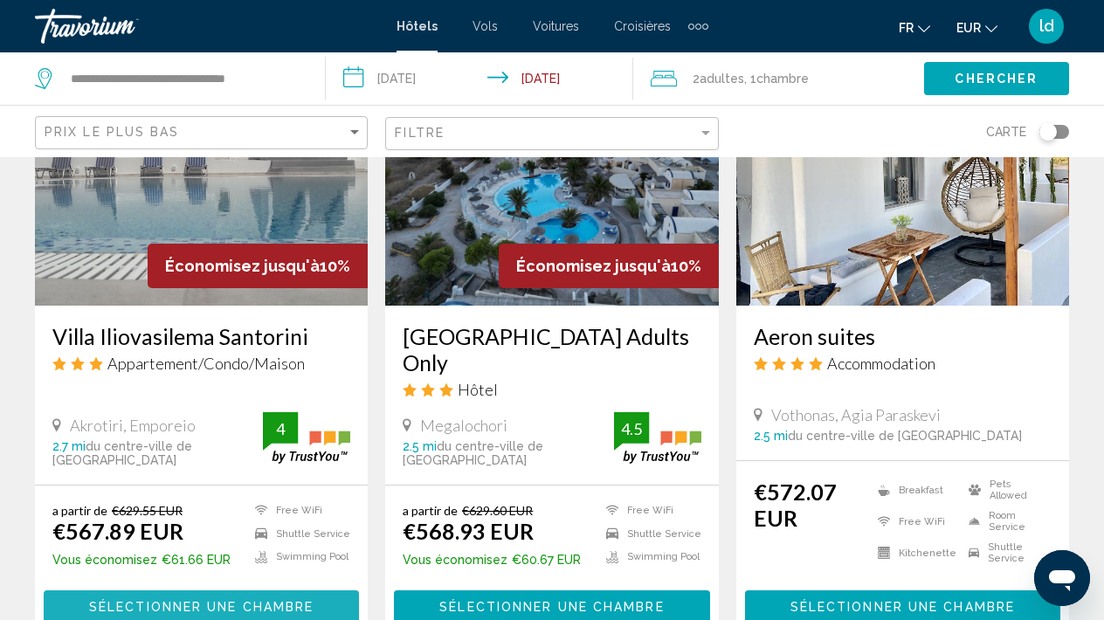
click at [171, 601] on span "Sélectionner une chambre" at bounding box center [201, 608] width 224 height 14
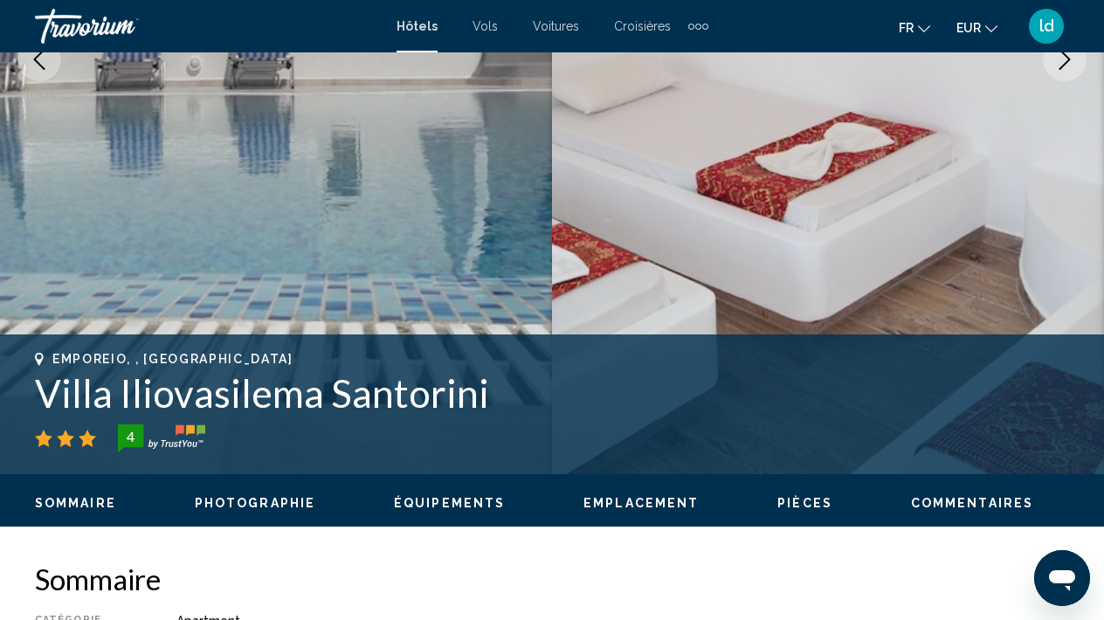
scroll to position [309, 0]
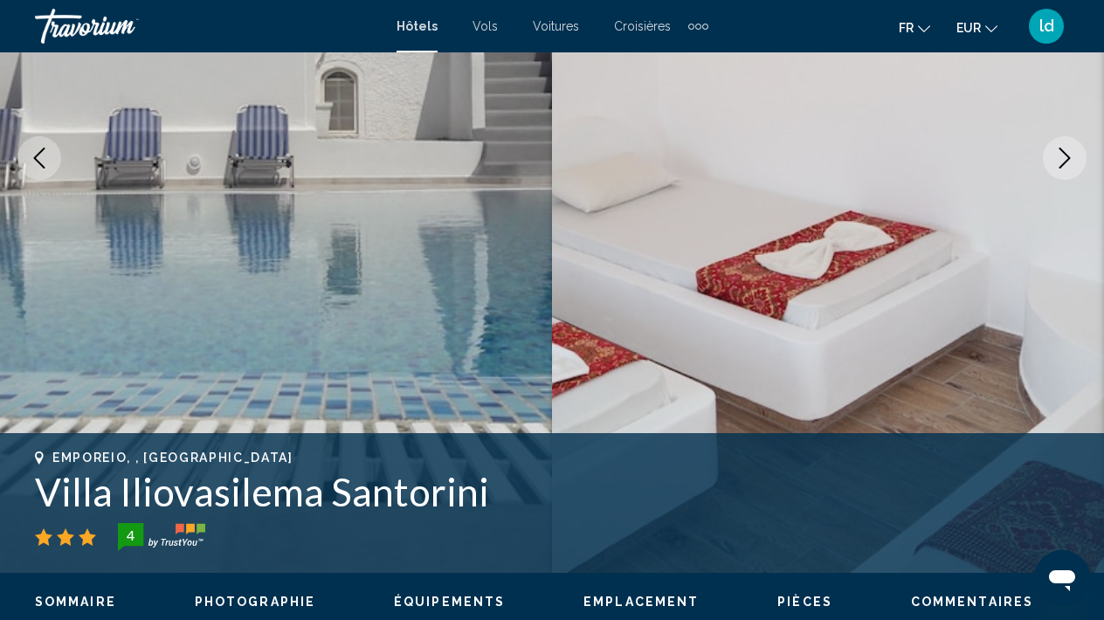
click at [1059, 175] on button "Next image" at bounding box center [1065, 158] width 44 height 44
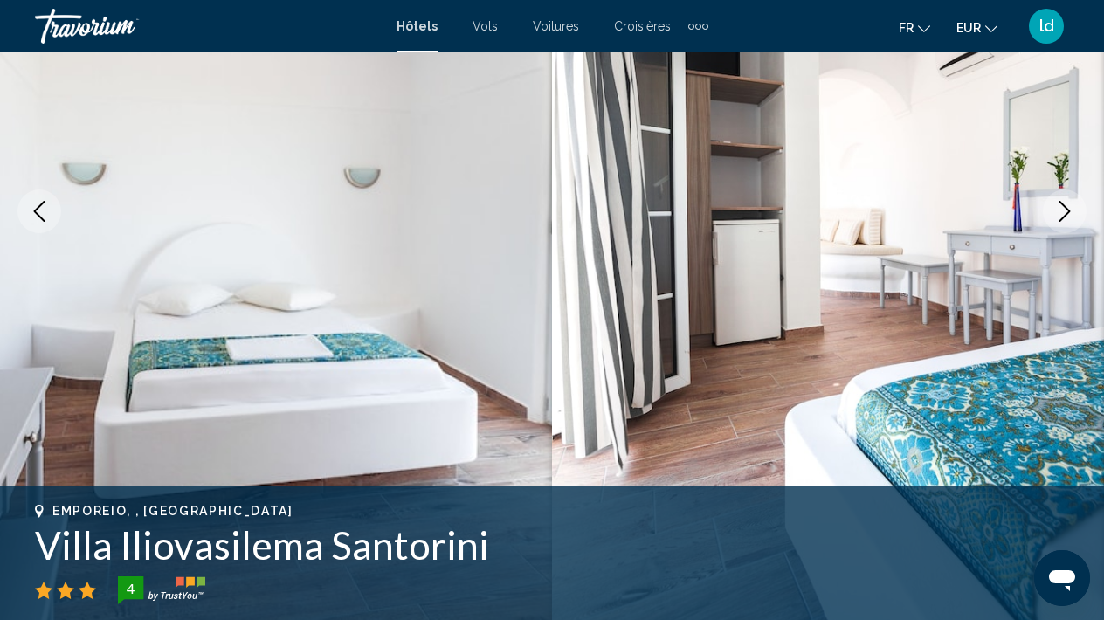
scroll to position [246, 0]
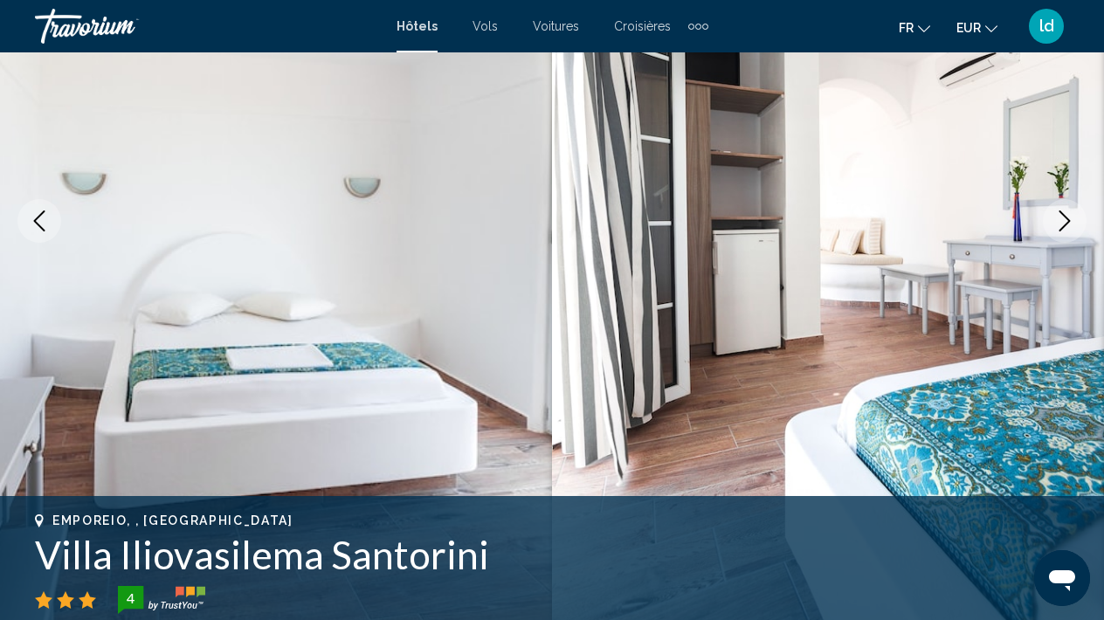
click at [1066, 230] on icon "Next image" at bounding box center [1064, 220] width 21 height 21
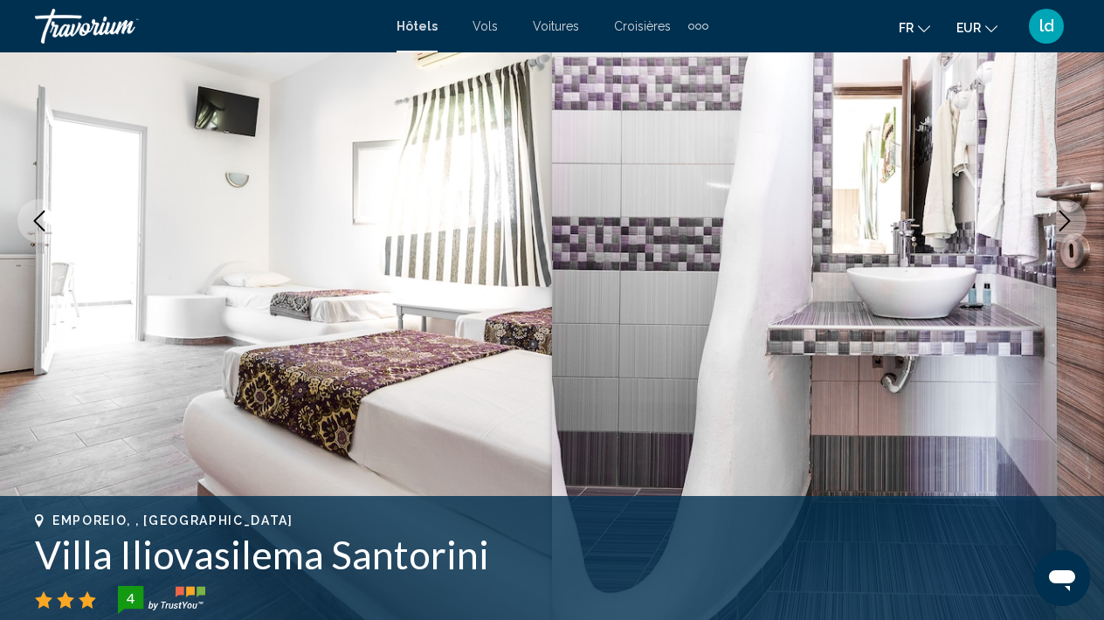
click at [1066, 230] on icon "Next image" at bounding box center [1064, 220] width 21 height 21
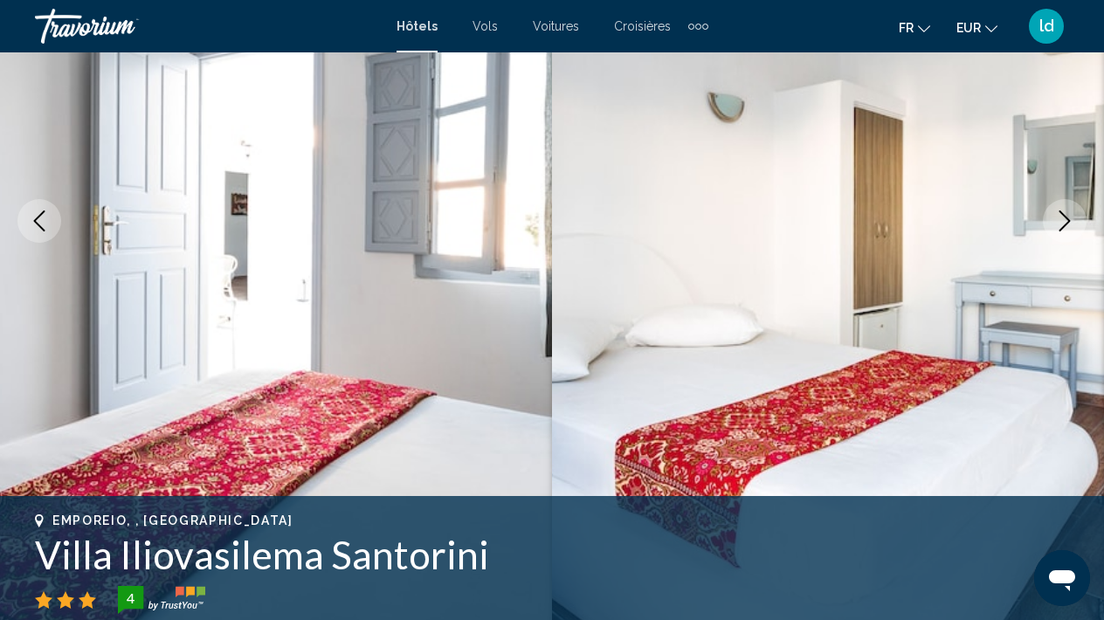
click at [1064, 236] on button "Next image" at bounding box center [1065, 221] width 44 height 44
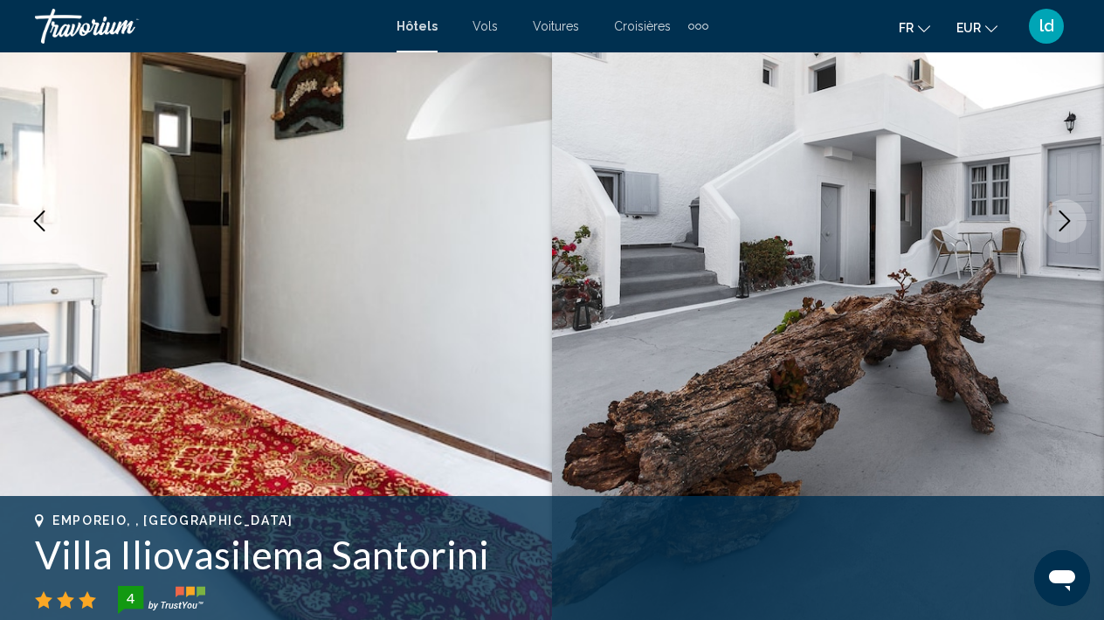
click at [1064, 237] on button "Next image" at bounding box center [1065, 221] width 44 height 44
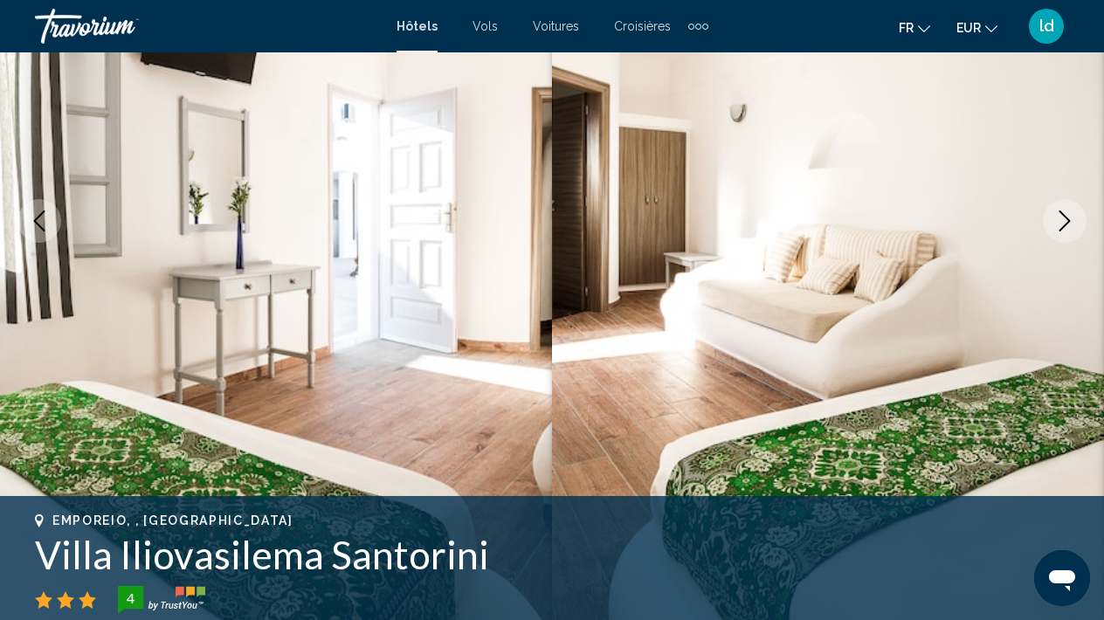
click at [1064, 242] on button "Next image" at bounding box center [1065, 221] width 44 height 44
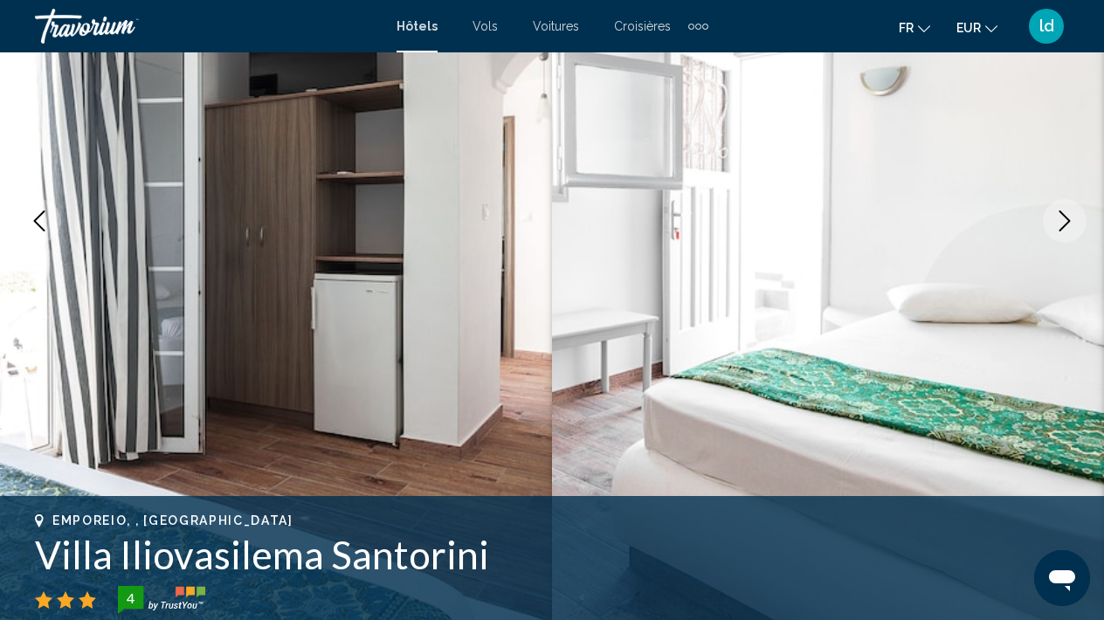
click at [1066, 235] on button "Next image" at bounding box center [1065, 221] width 44 height 44
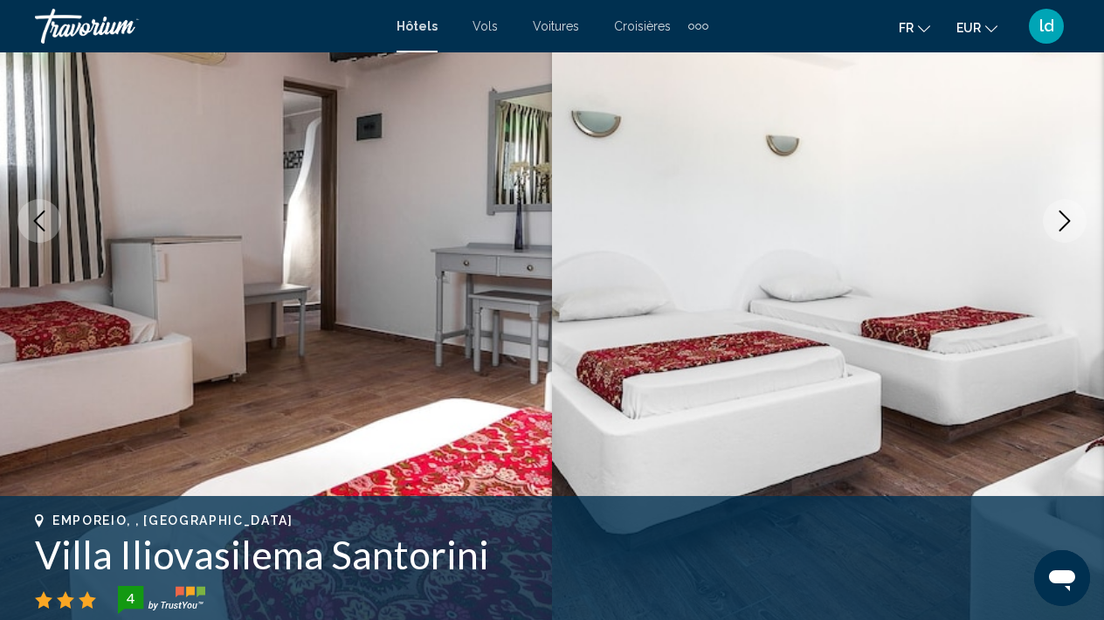
click at [1064, 241] on button "Next image" at bounding box center [1065, 221] width 44 height 44
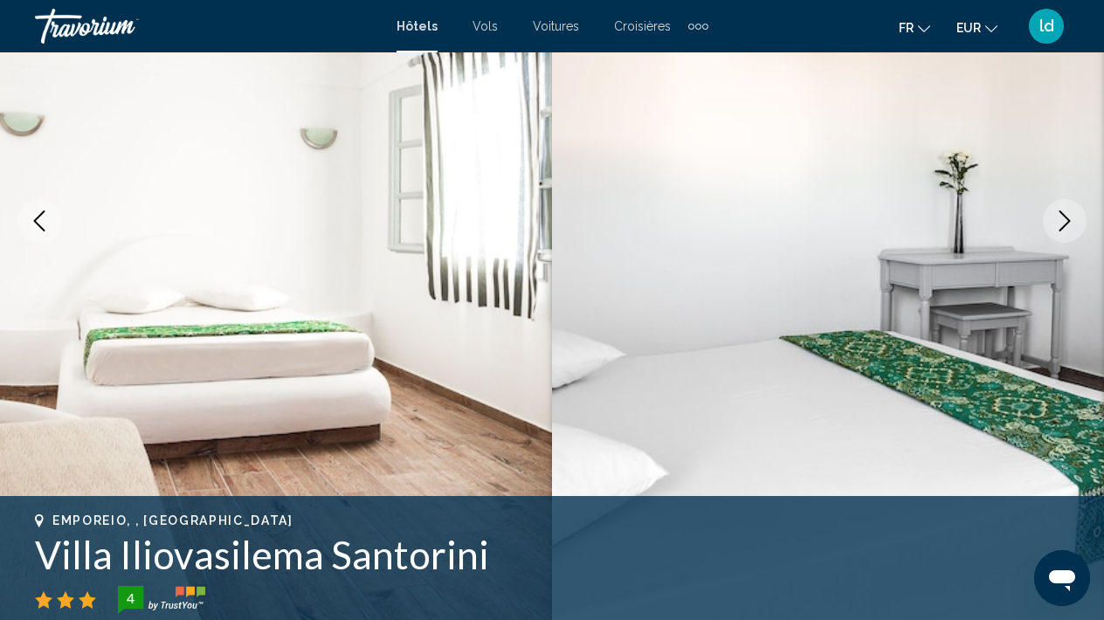
click at [1063, 228] on icon "Next image" at bounding box center [1064, 220] width 11 height 21
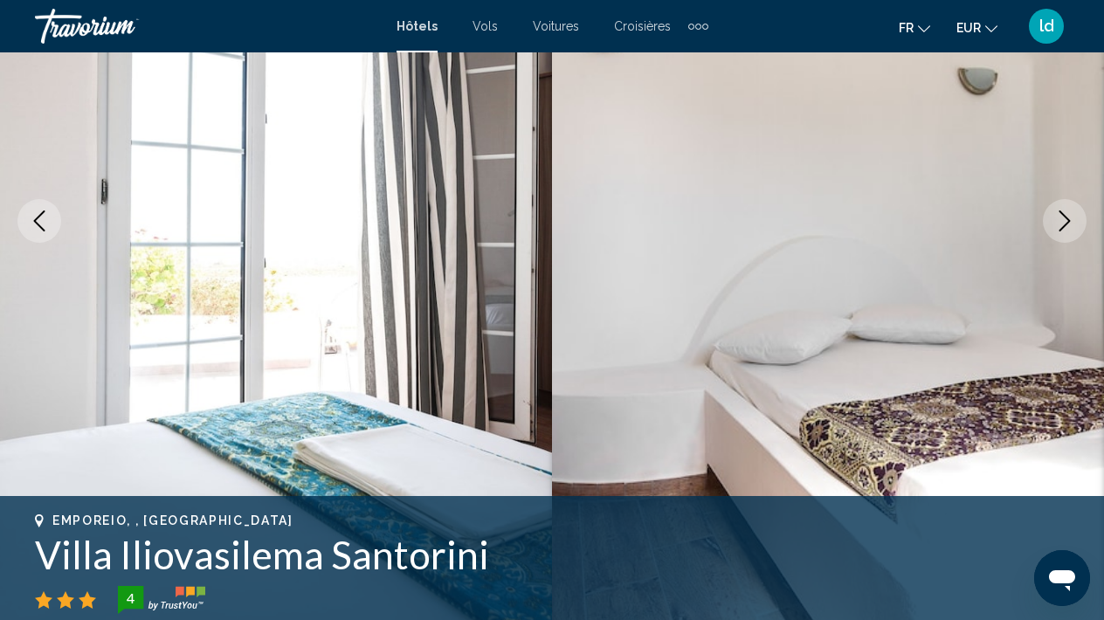
click at [1063, 228] on icon "Next image" at bounding box center [1064, 220] width 11 height 21
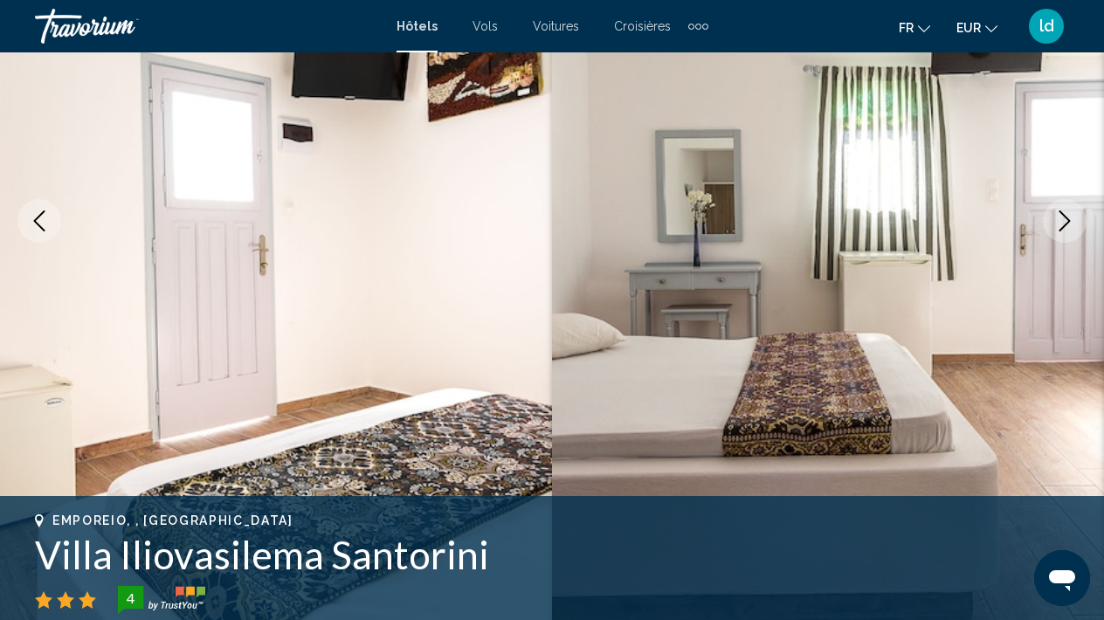
click at [1062, 231] on icon "Next image" at bounding box center [1064, 220] width 21 height 21
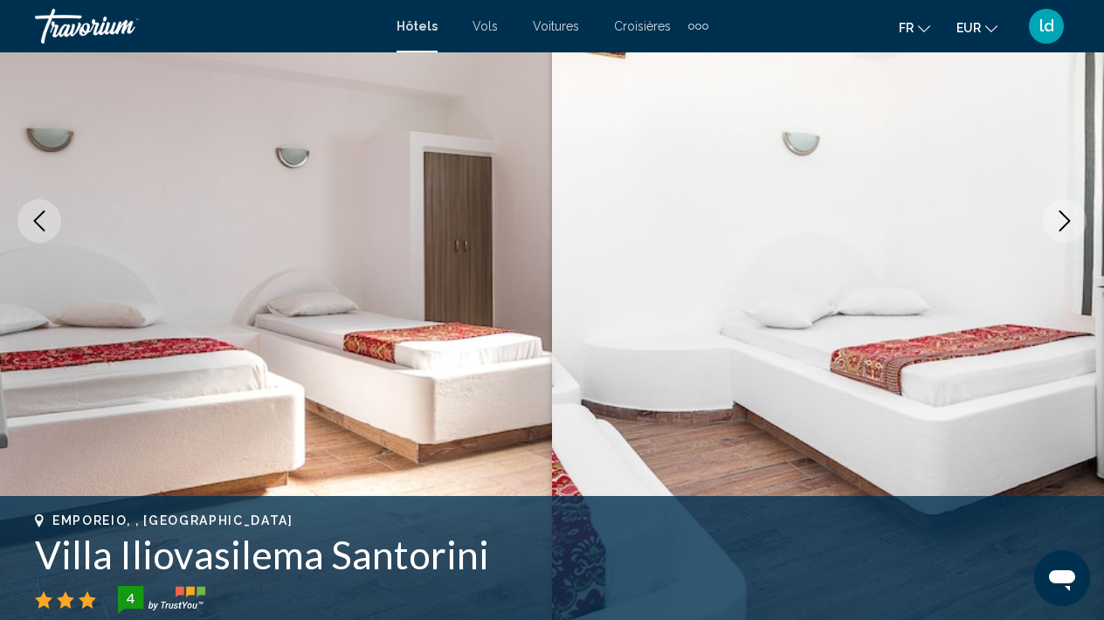
click at [1062, 233] on button "Next image" at bounding box center [1065, 221] width 44 height 44
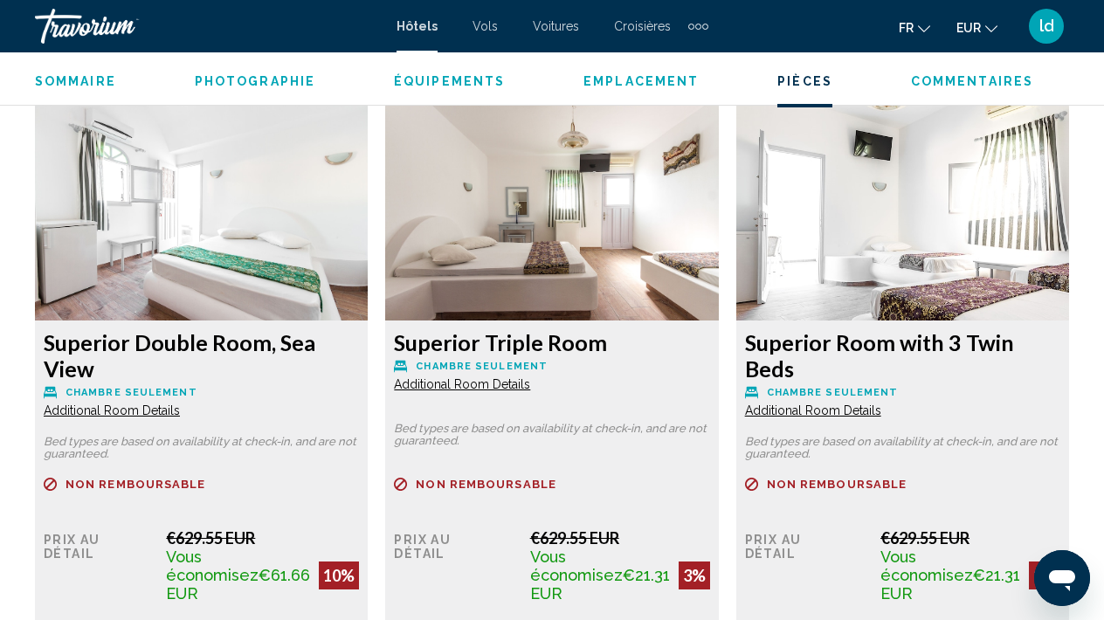
scroll to position [2680, 0]
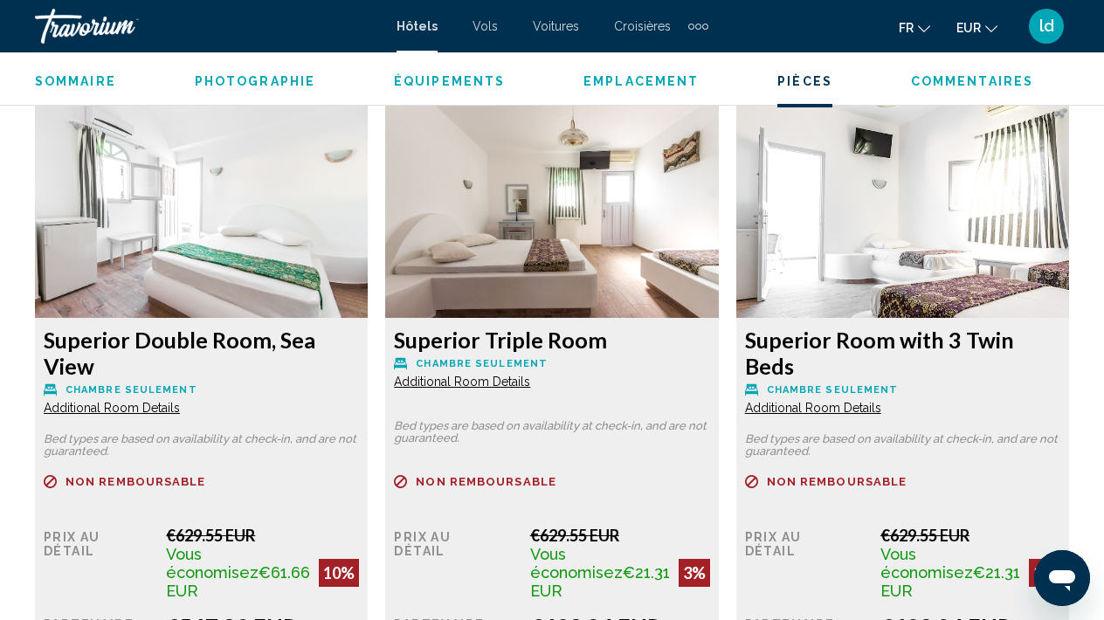
click at [180, 401] on span "Additional Room Details" at bounding box center [112, 408] width 136 height 14
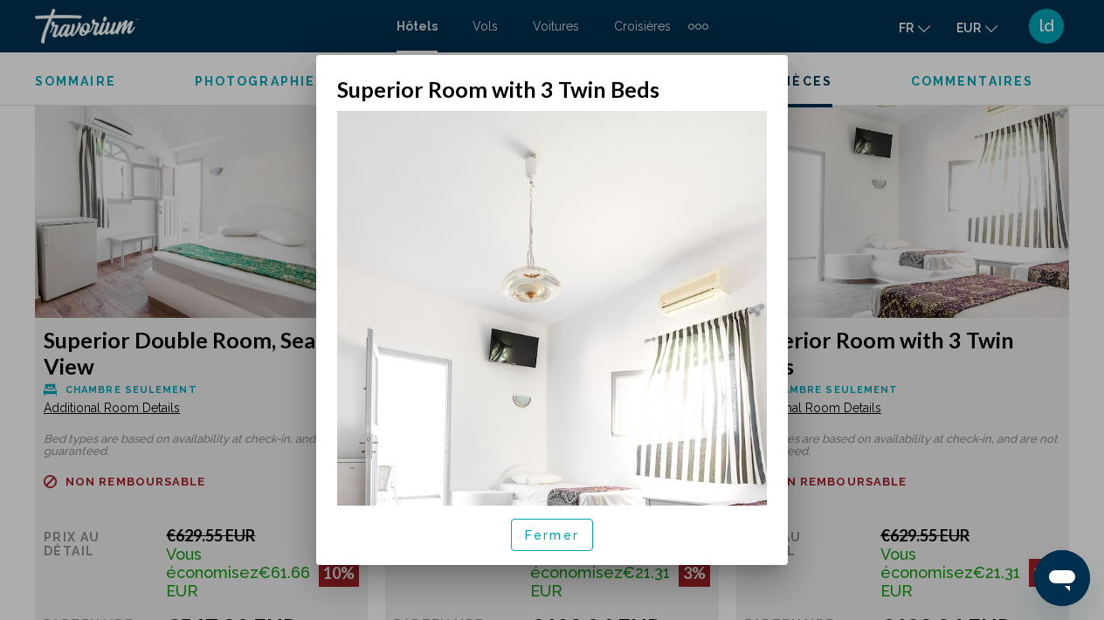
click at [528, 531] on span "Fermer" at bounding box center [552, 535] width 54 height 14
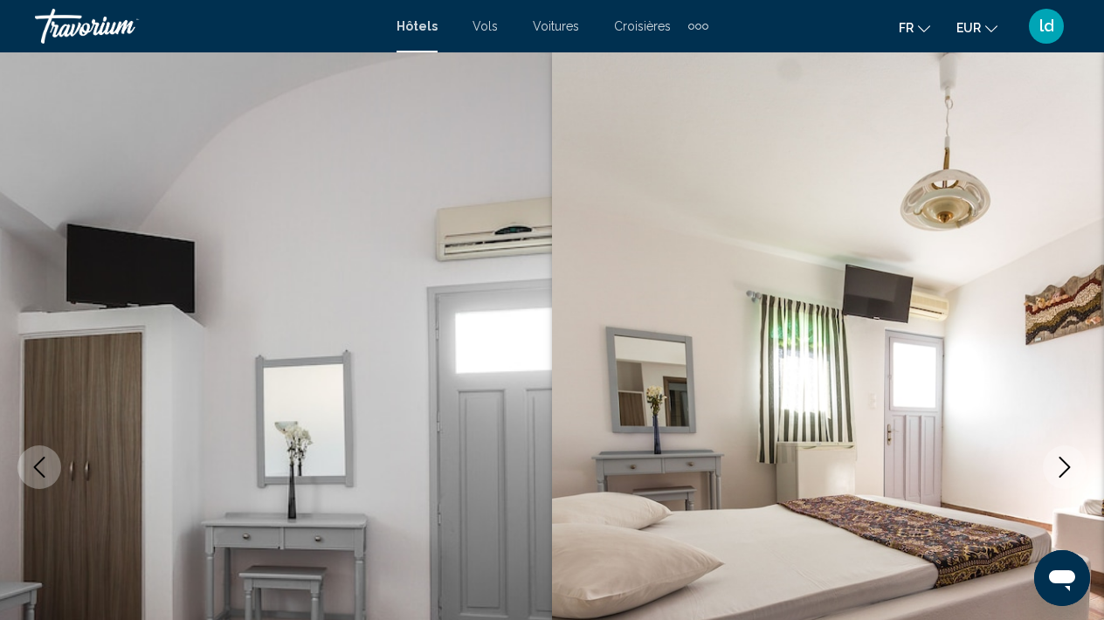
click at [416, 24] on span "Hôtels" at bounding box center [417, 26] width 41 height 14
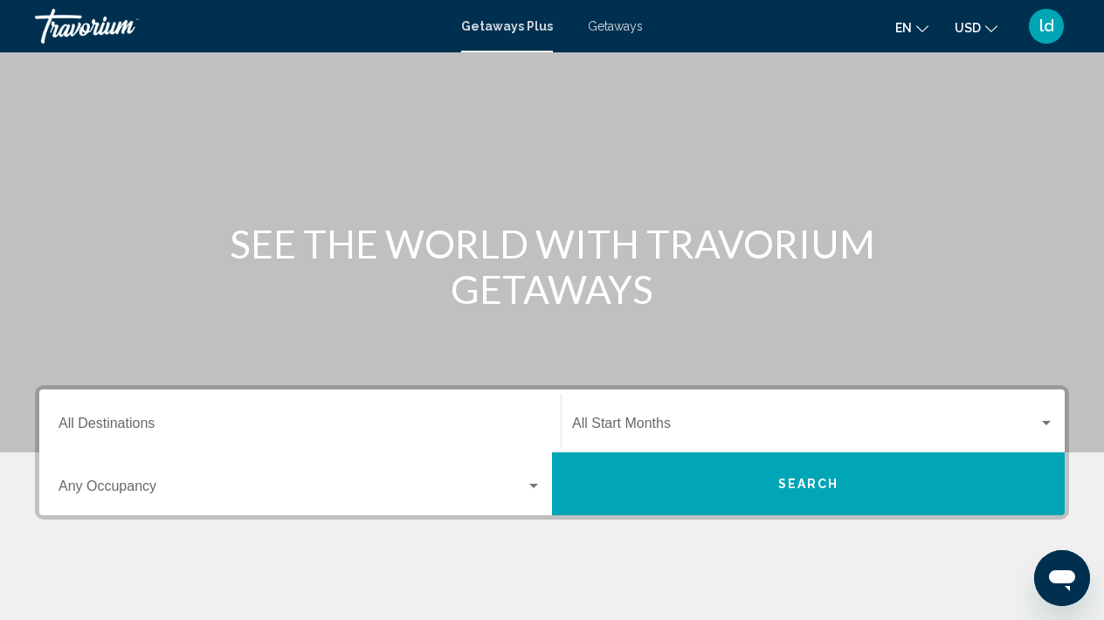
scroll to position [52, 0]
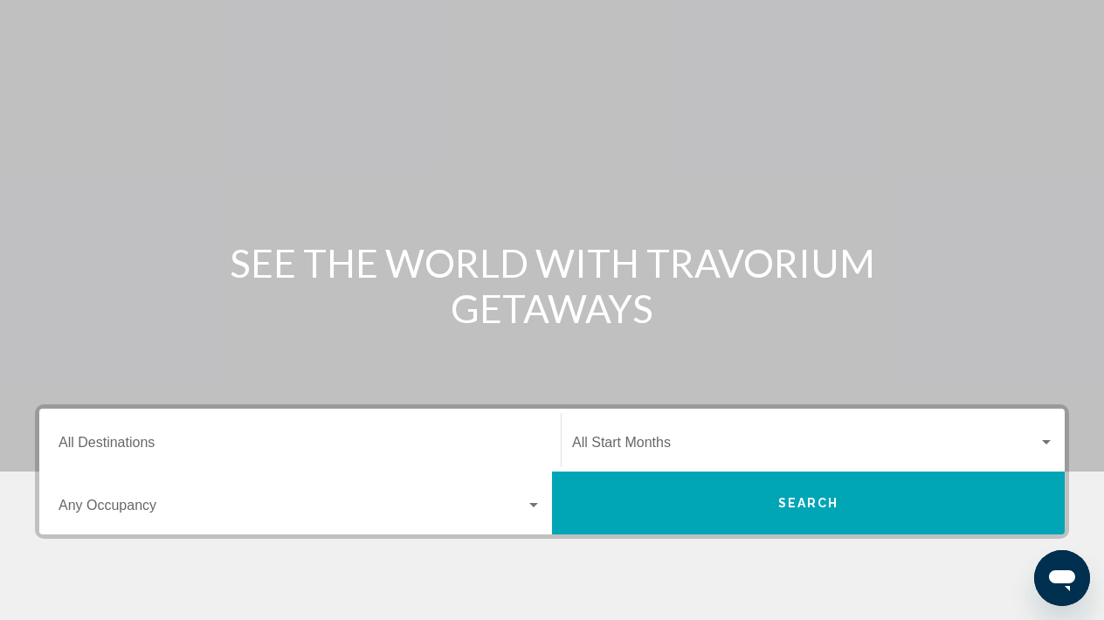
click at [666, 450] on span "Search widget" at bounding box center [805, 446] width 466 height 16
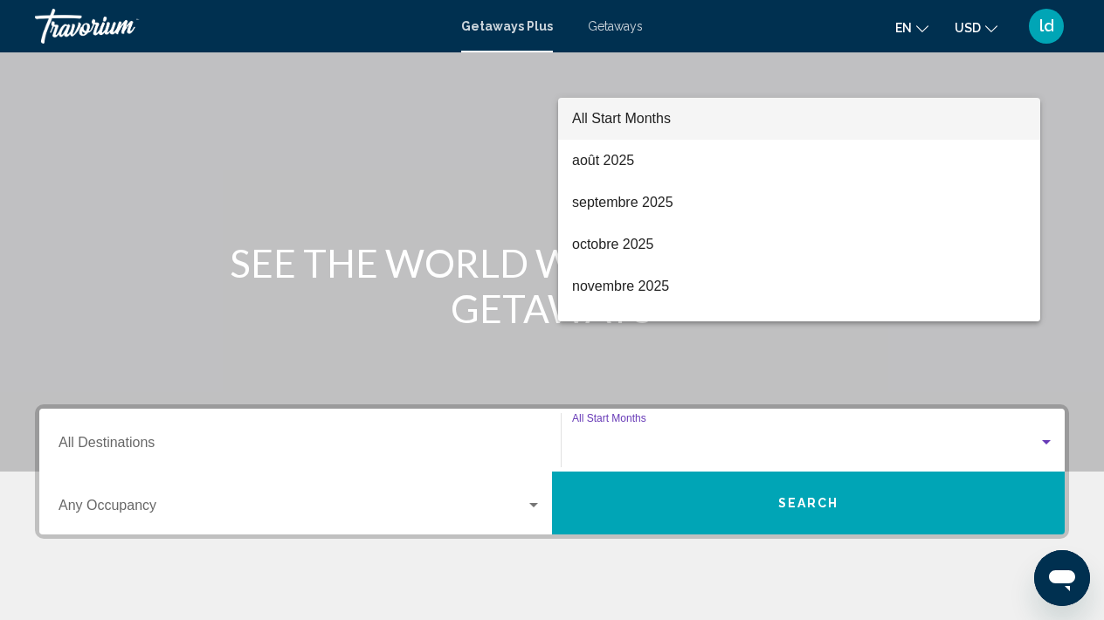
scroll to position [360, 0]
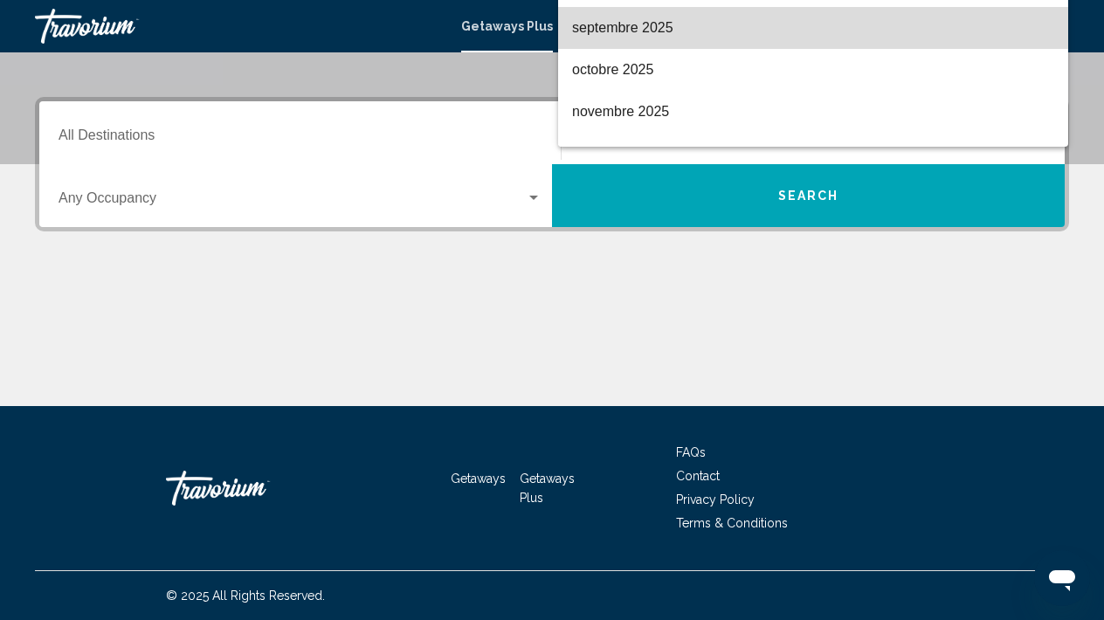
click at [617, 36] on span "septembre 2025" at bounding box center [813, 28] width 482 height 42
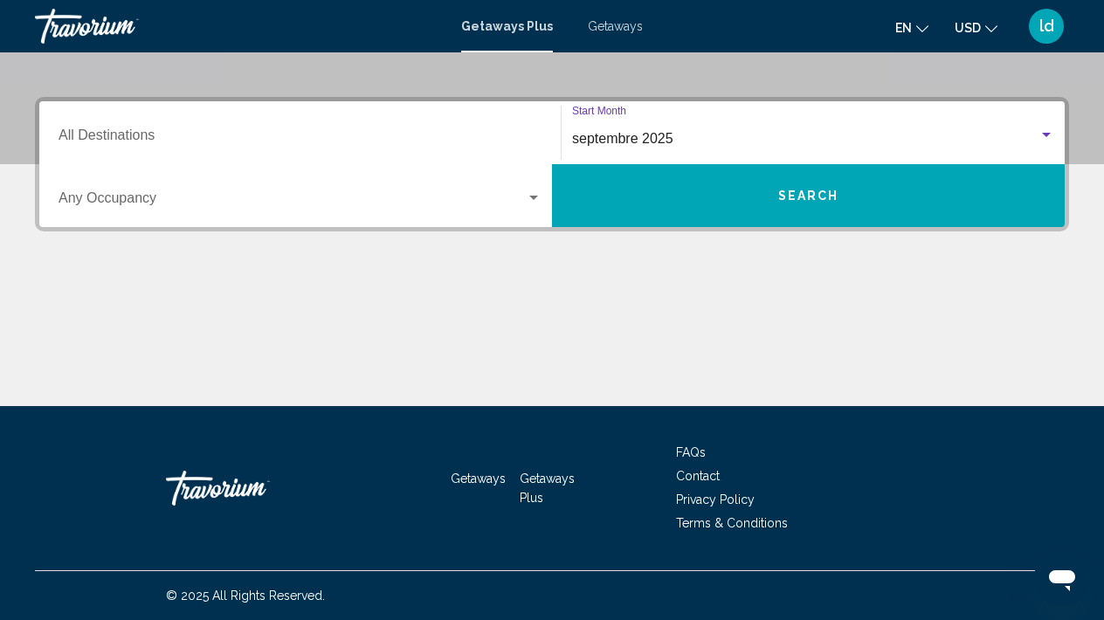
click at [791, 214] on button "Search" at bounding box center [808, 195] width 513 height 63
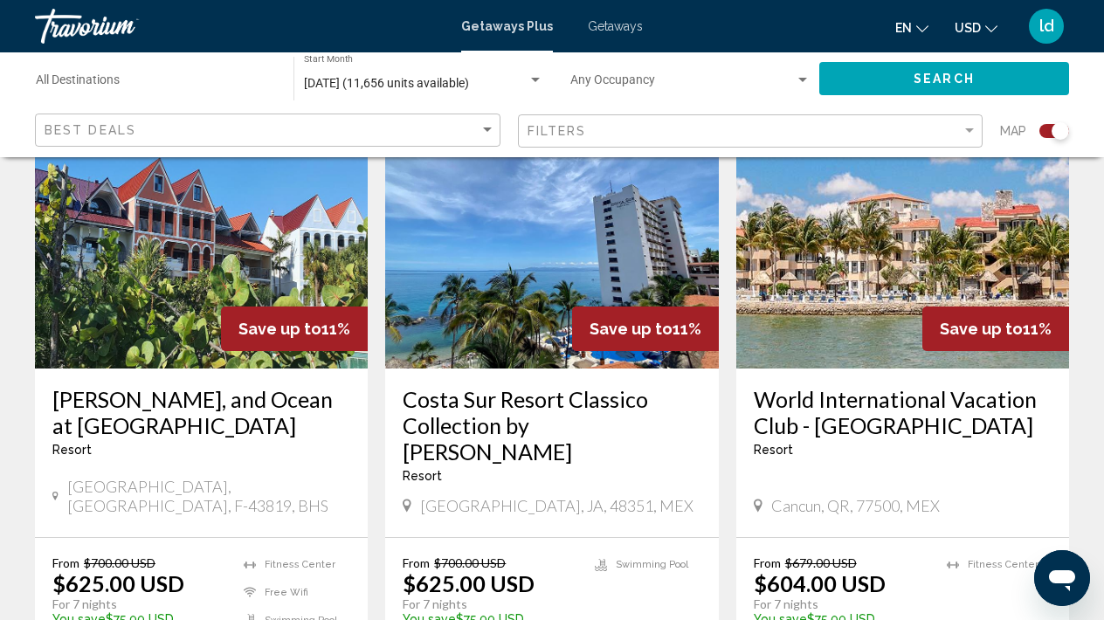
scroll to position [690, 0]
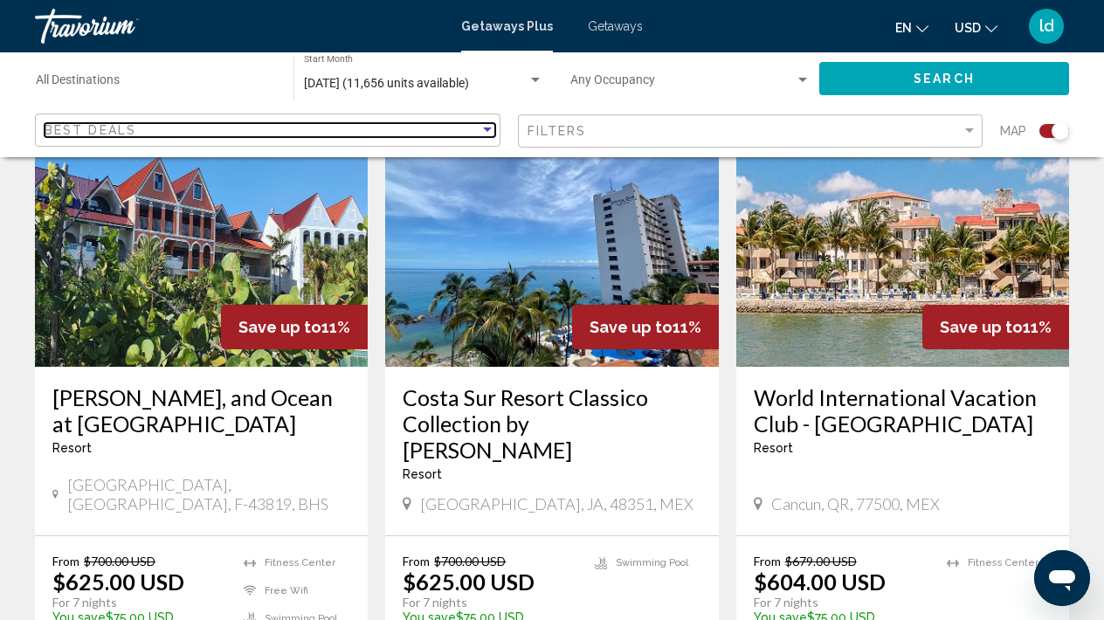
click at [487, 128] on div "Sort by" at bounding box center [487, 130] width 9 height 4
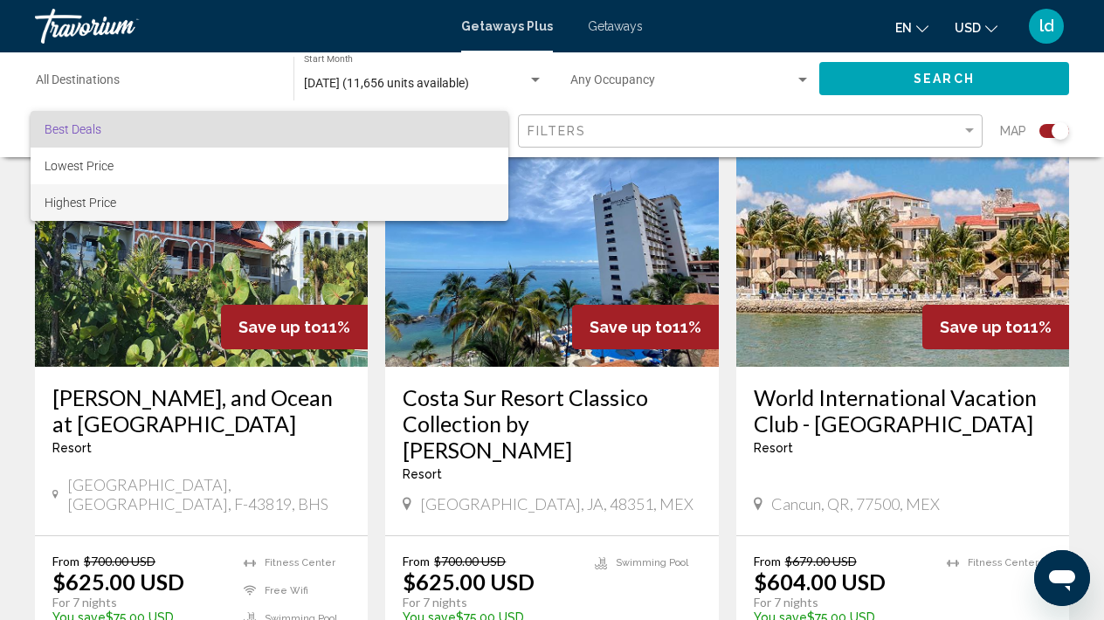
click at [155, 207] on span "Highest Price" at bounding box center [270, 202] width 450 height 37
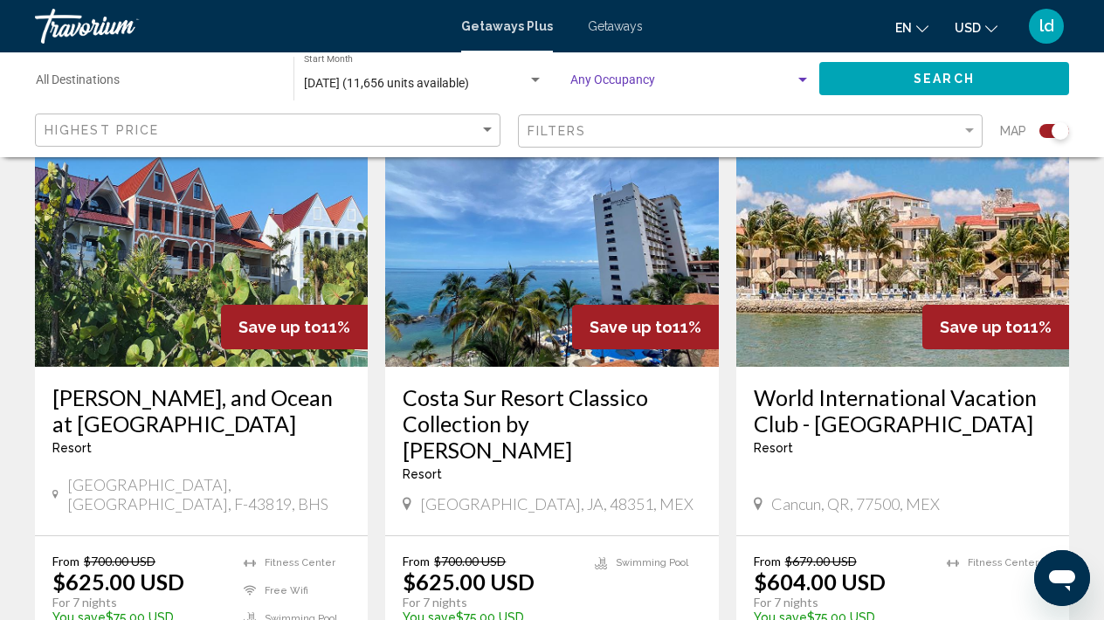
click at [716, 90] on mat-select "Search widget" at bounding box center [690, 84] width 240 height 14
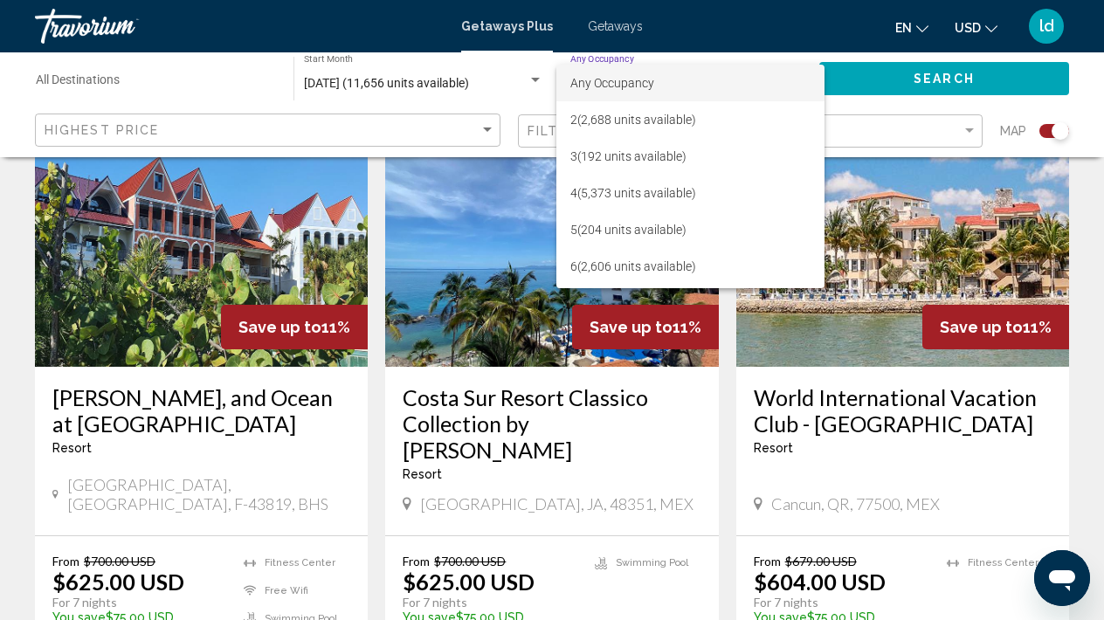
click at [1004, 116] on div at bounding box center [552, 310] width 1104 height 620
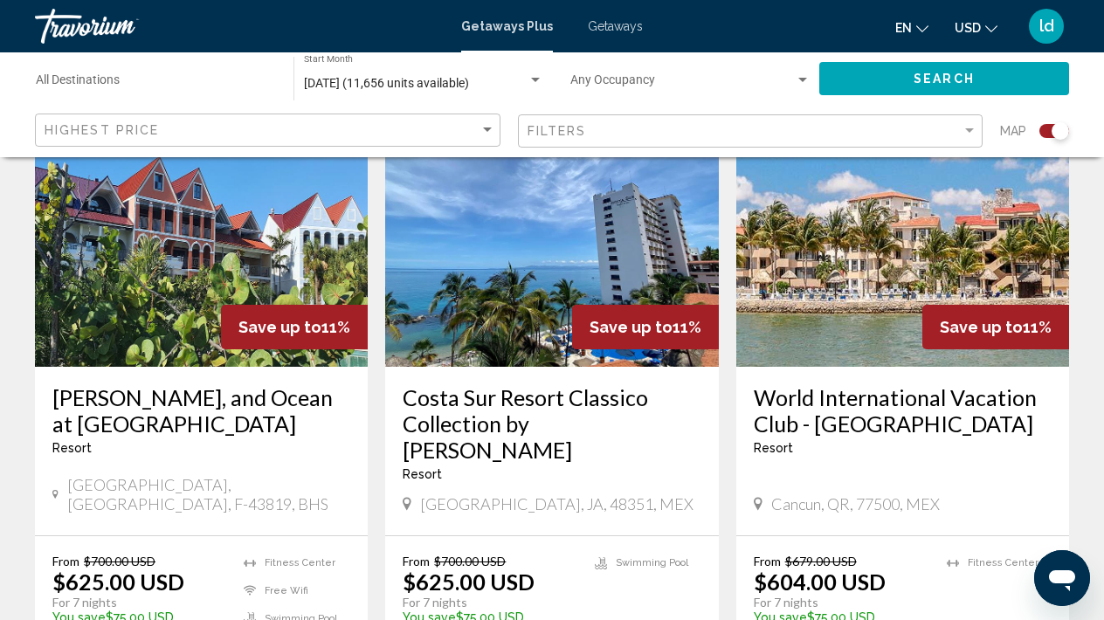
click at [975, 91] on button "Search" at bounding box center [944, 78] width 250 height 32
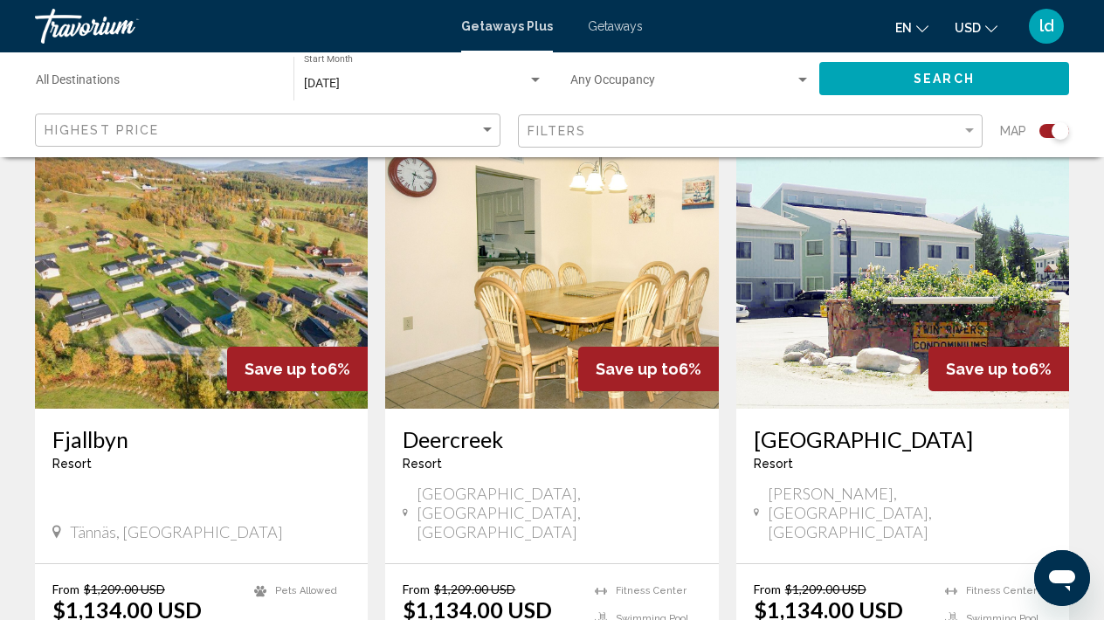
scroll to position [672, 0]
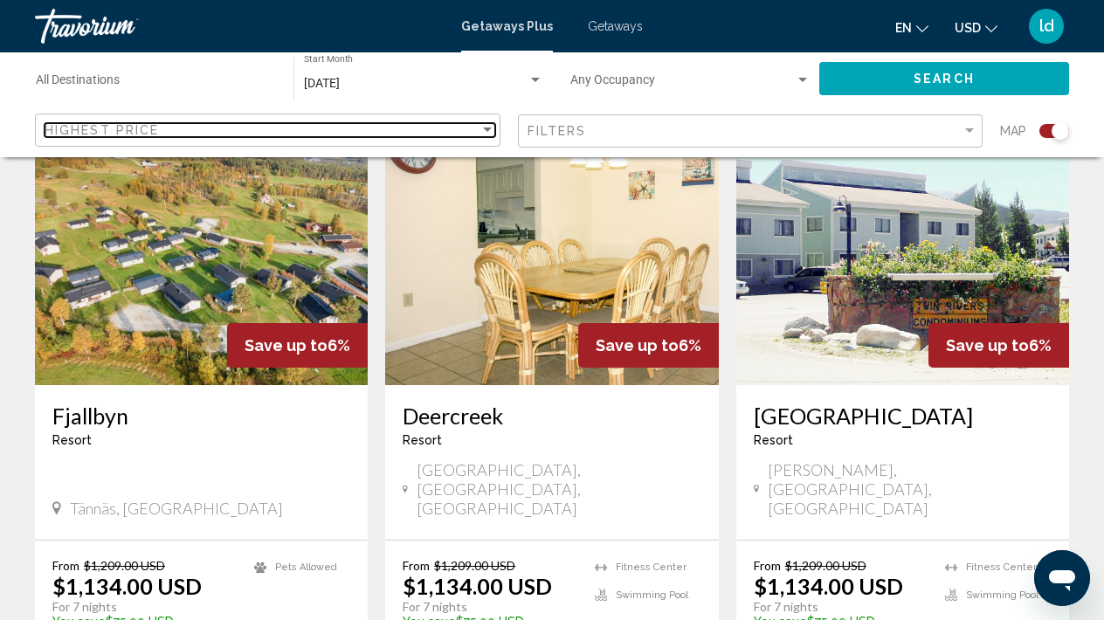
click at [483, 130] on div "Sort by" at bounding box center [487, 130] width 9 height 4
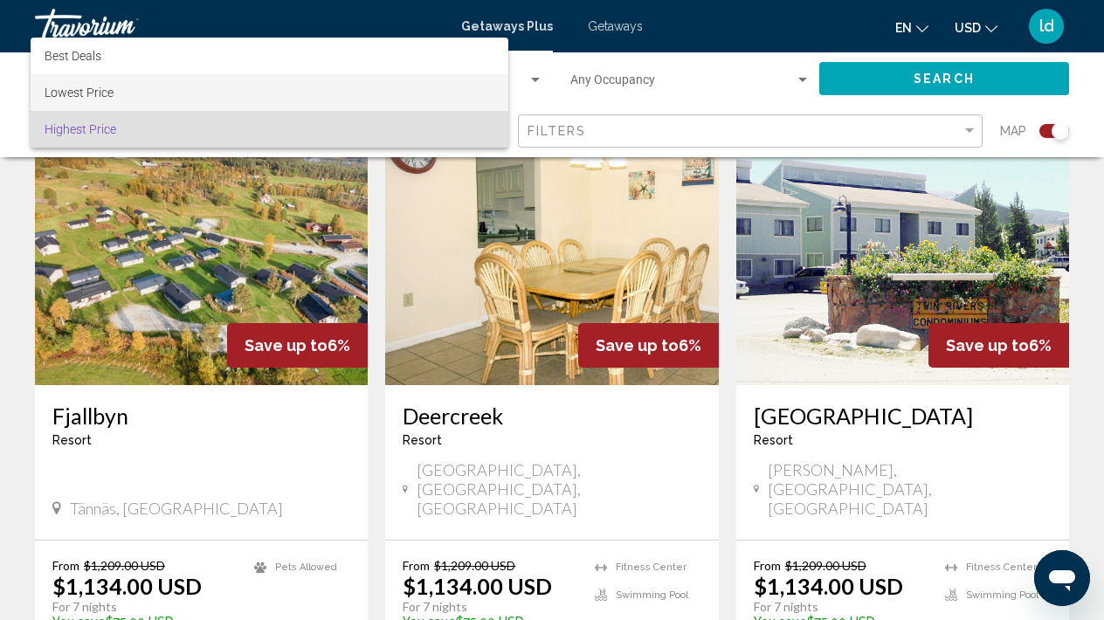
click at [257, 100] on span "Lowest Price" at bounding box center [270, 92] width 450 height 37
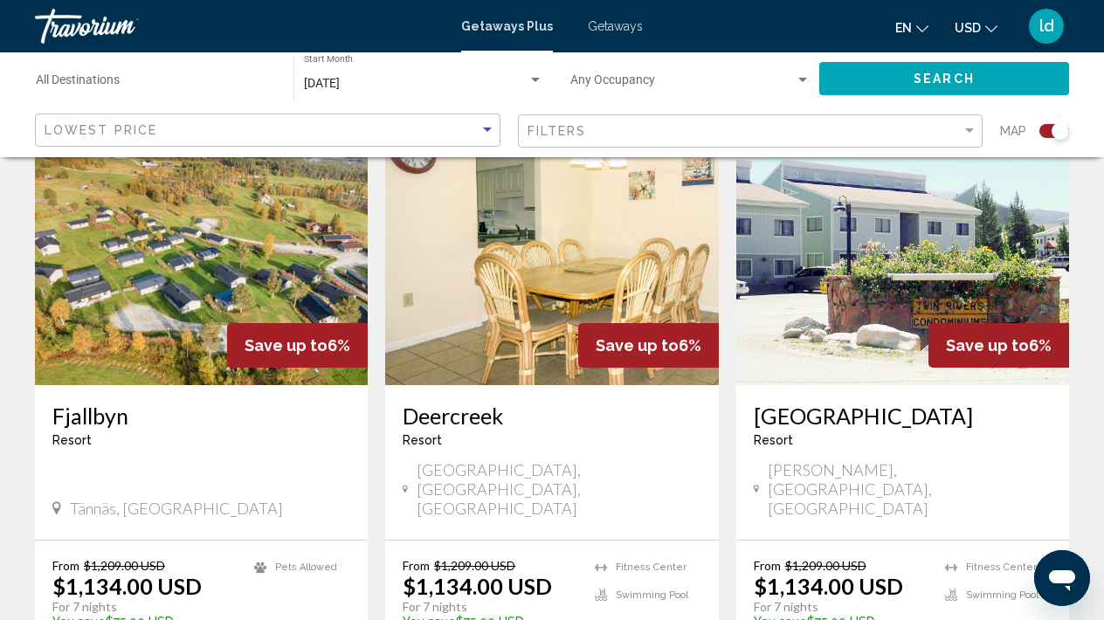
click at [877, 81] on button "Search" at bounding box center [944, 78] width 250 height 32
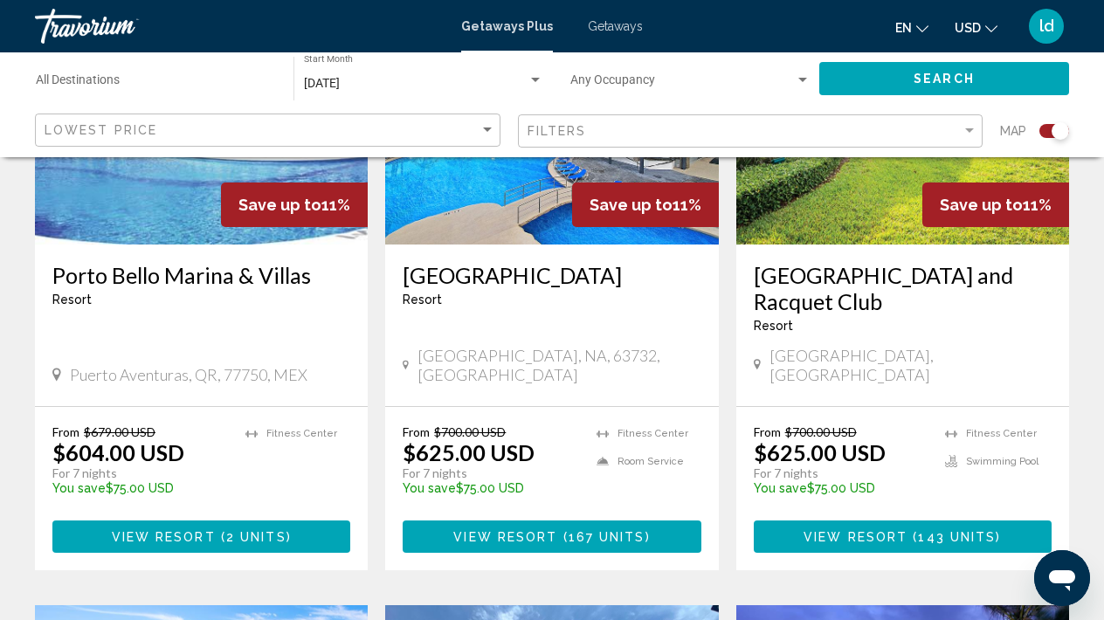
scroll to position [2218, 0]
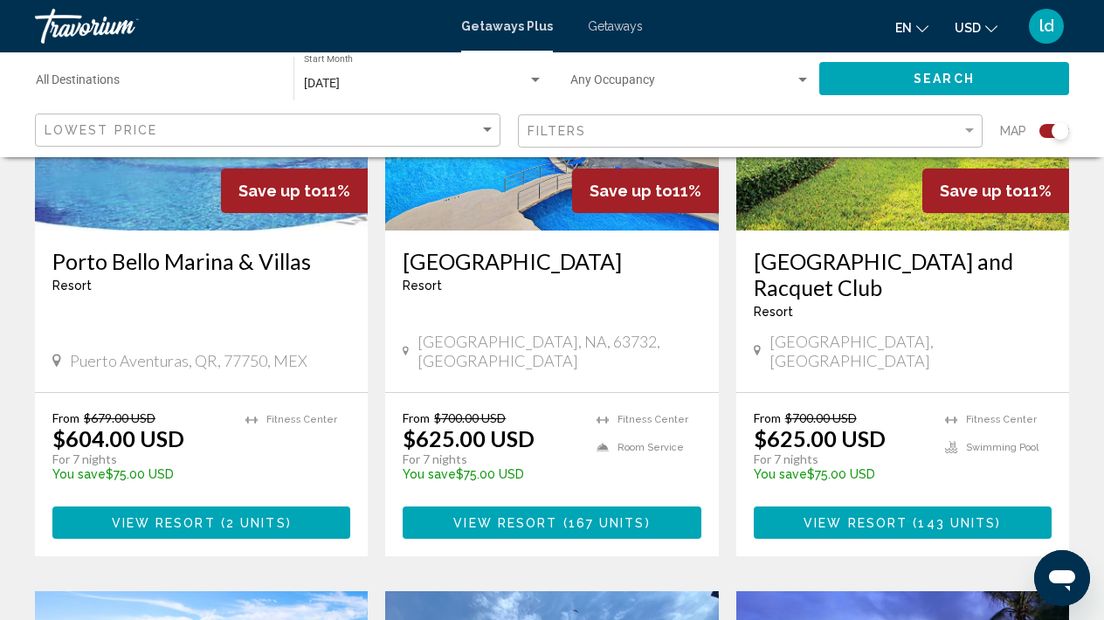
click at [604, 31] on span "Getaways" at bounding box center [615, 26] width 55 height 14
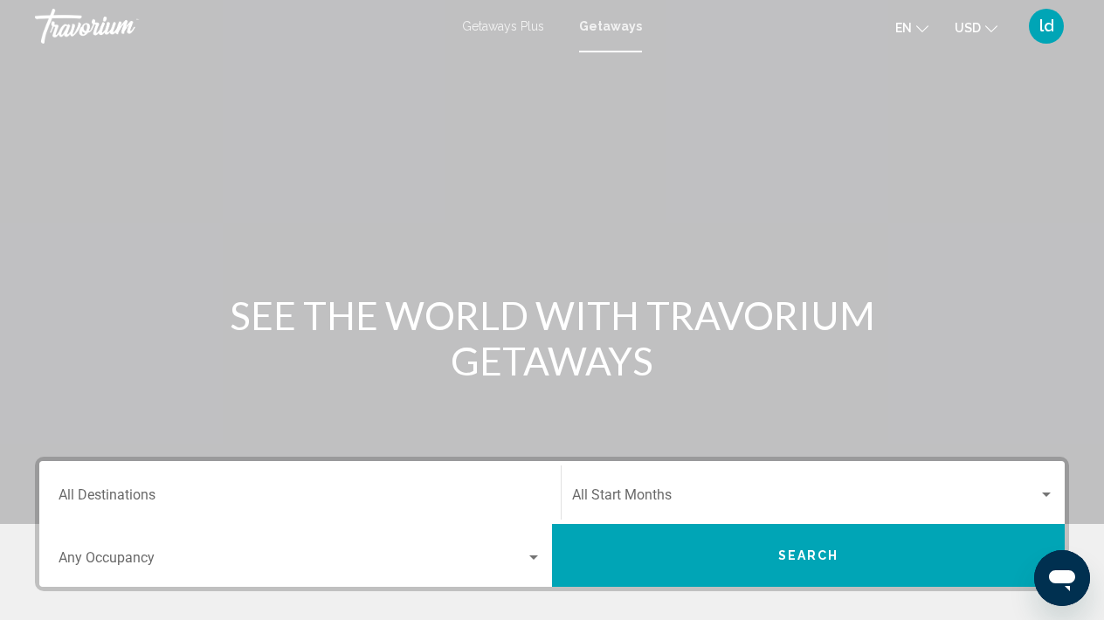
click at [1045, 493] on div "Search widget" at bounding box center [1046, 495] width 9 height 4
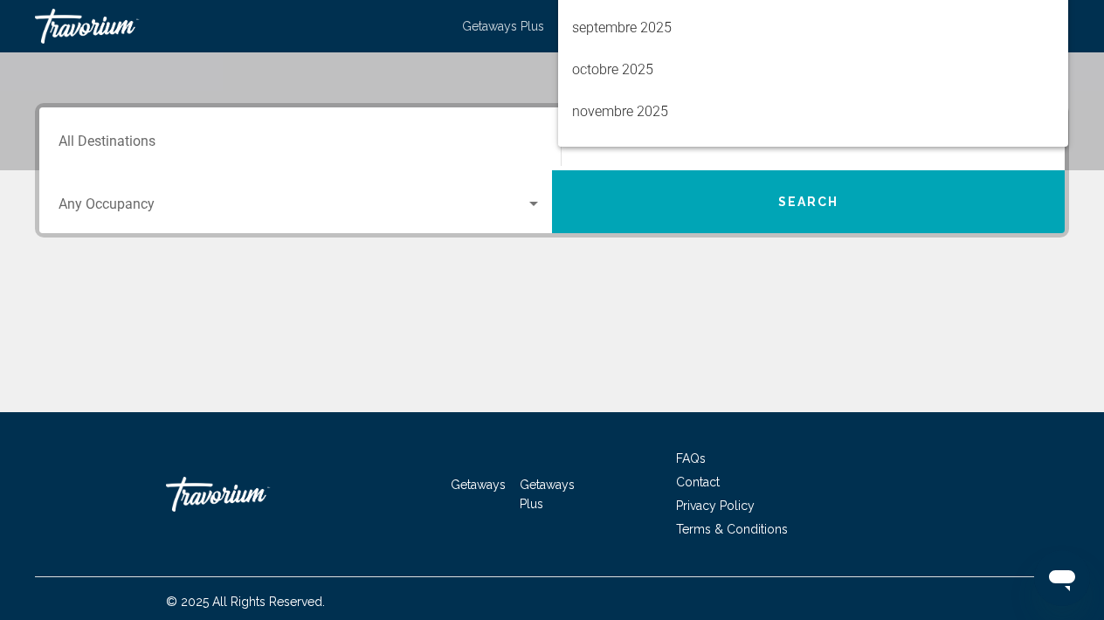
scroll to position [360, 0]
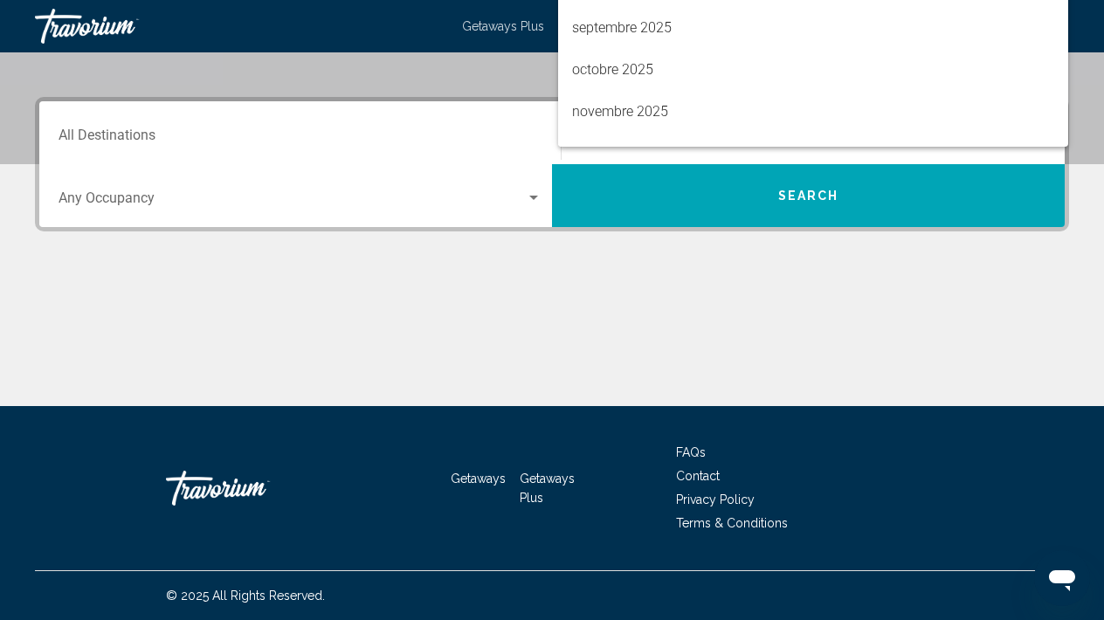
drag, startPoint x: 1100, startPoint y: 162, endPoint x: 1102, endPoint y: 126, distance: 36.7
click at [1102, 128] on div at bounding box center [552, 310] width 1104 height 620
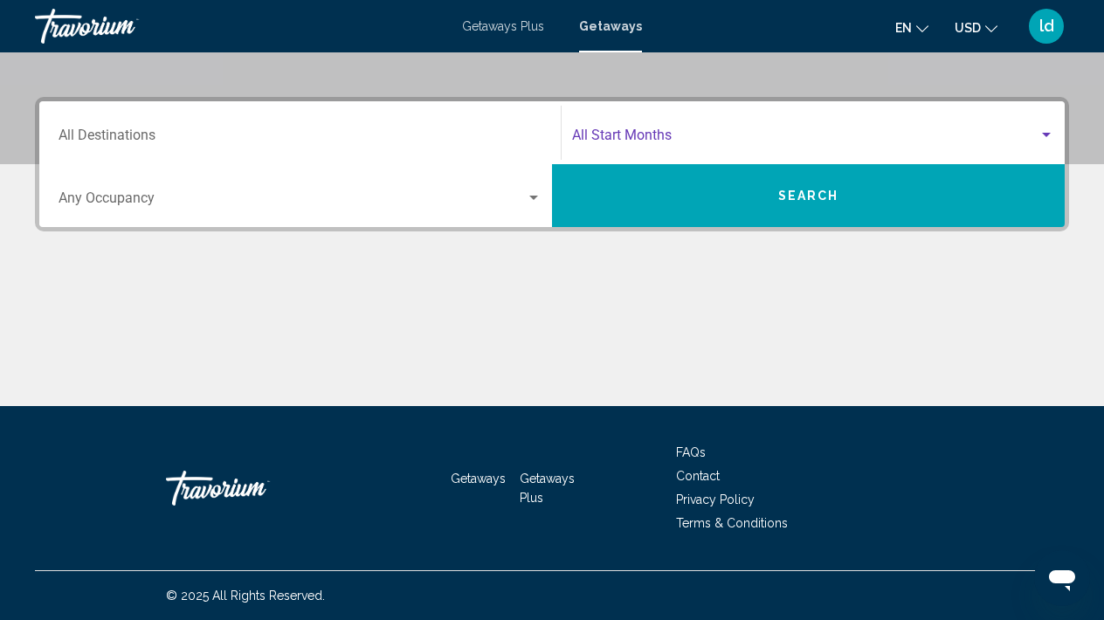
click at [1034, 131] on span "Search widget" at bounding box center [805, 139] width 466 height 16
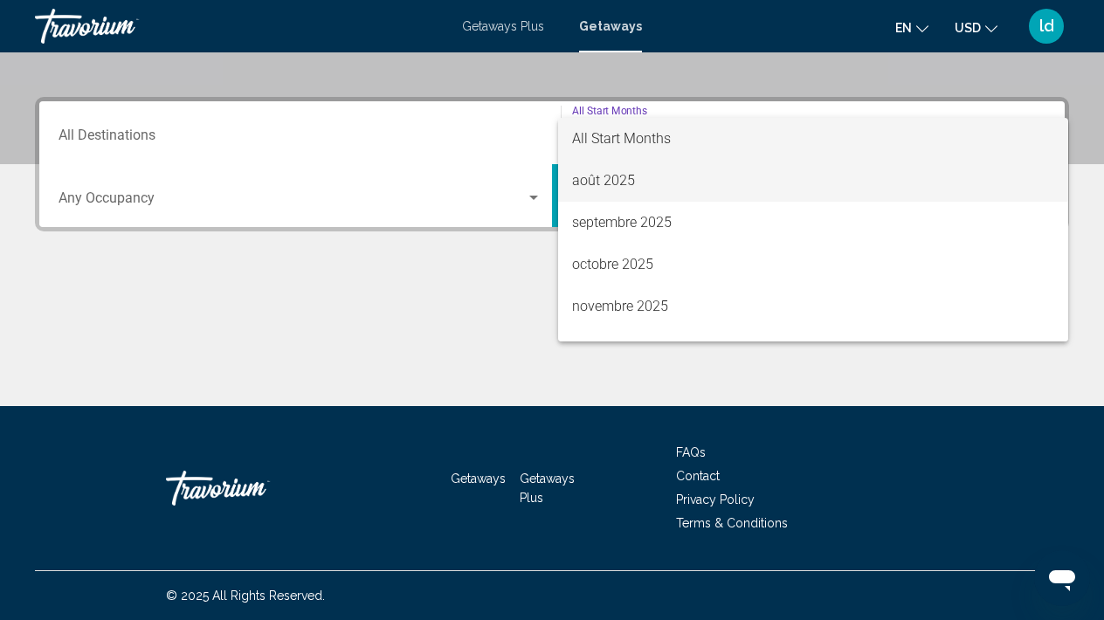
click at [708, 190] on span "août 2025" at bounding box center [813, 181] width 482 height 42
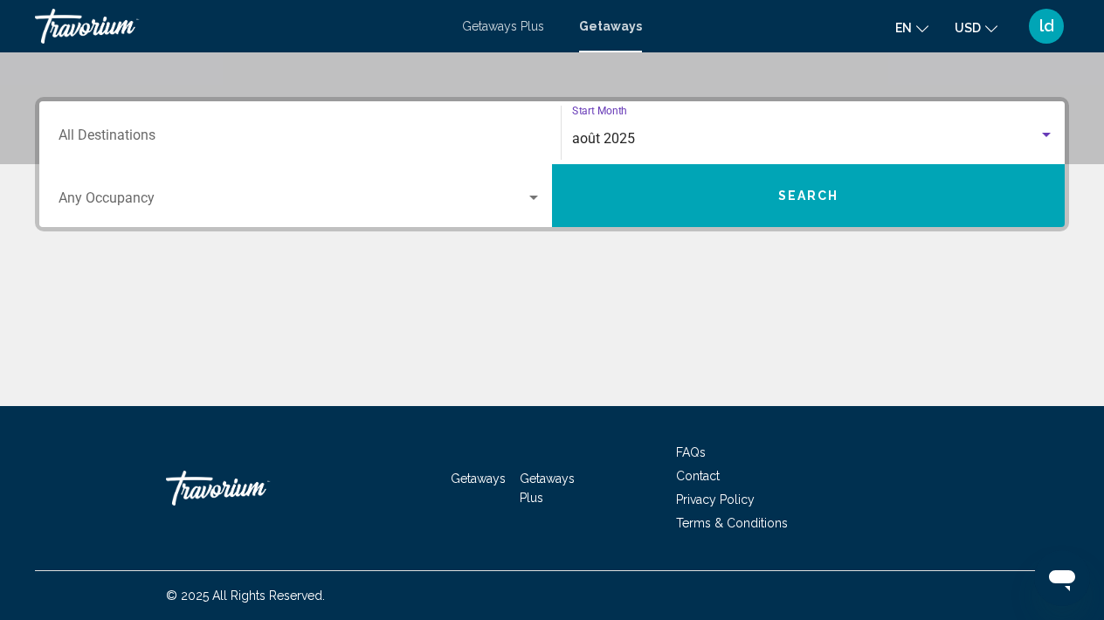
click at [807, 223] on button "Search" at bounding box center [808, 195] width 513 height 63
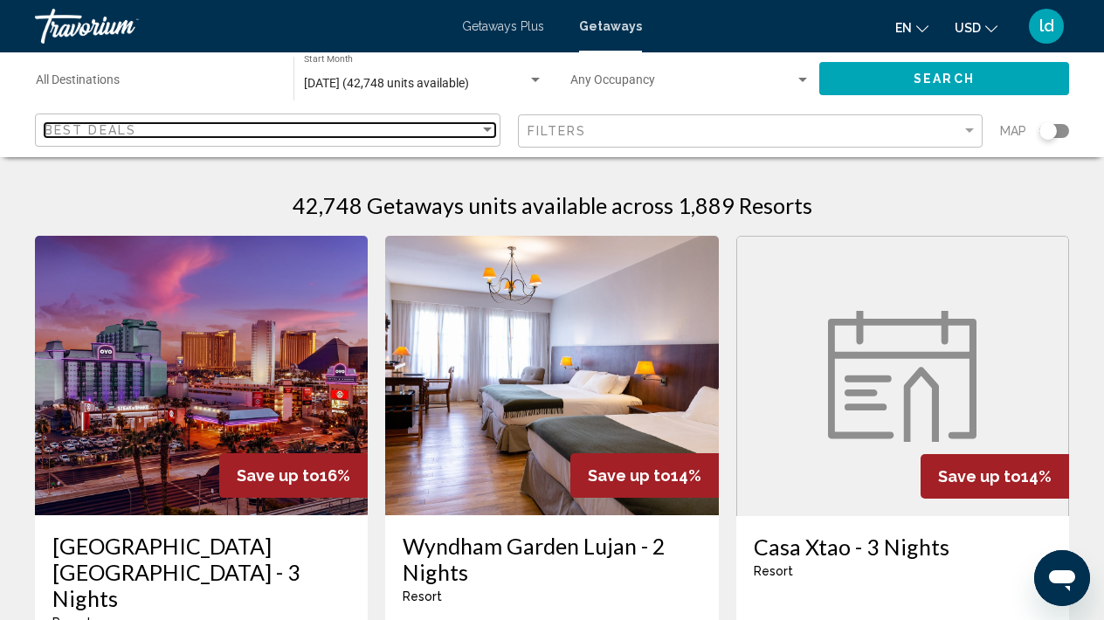
click at [483, 128] on div "Sort by" at bounding box center [487, 130] width 9 height 4
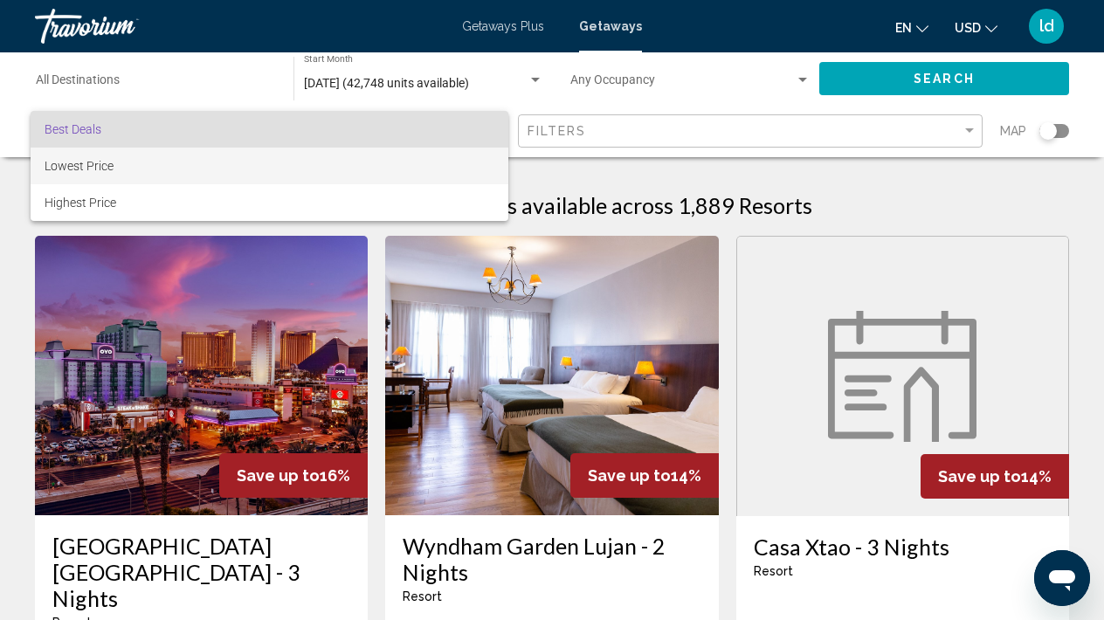
click at [371, 169] on span "Lowest Price" at bounding box center [270, 166] width 450 height 37
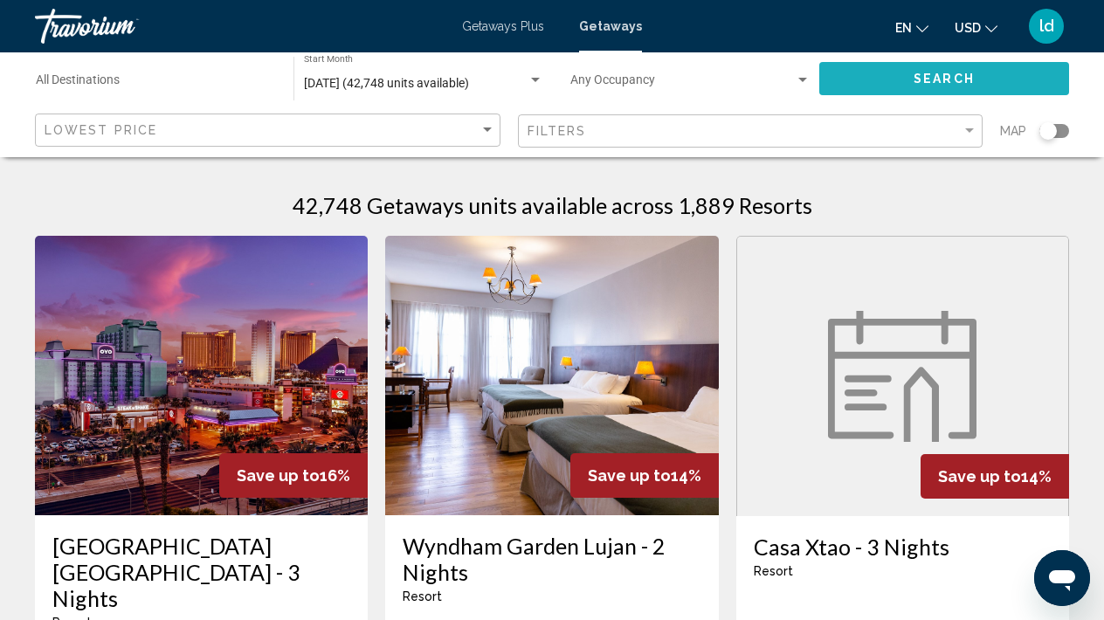
click at [915, 77] on span "Search" at bounding box center [944, 79] width 61 height 14
